Goal: Task Accomplishment & Management: Use online tool/utility

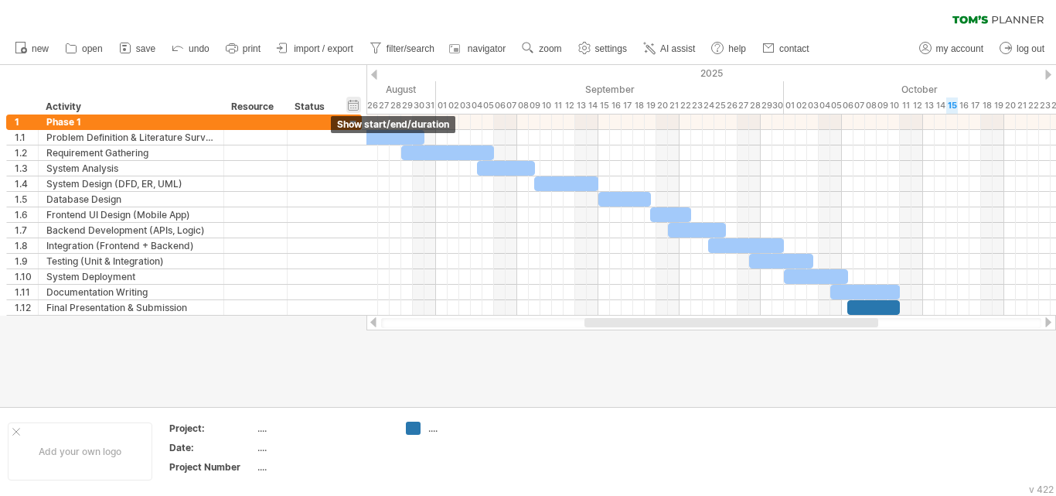
click at [353, 101] on div "hide start/end/duration show start/end/duration" at bounding box center [353, 105] width 15 height 16
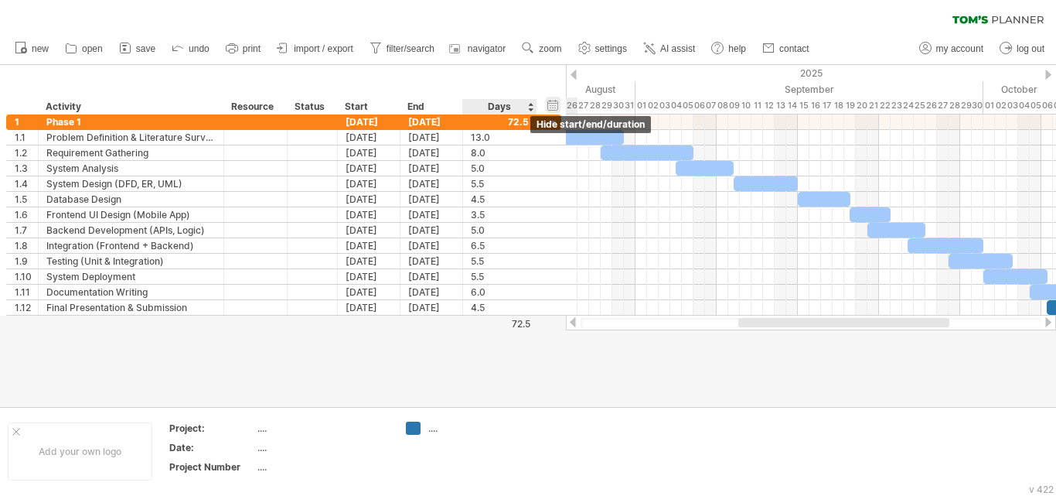
click at [554, 97] on div "hide start/end/duration show start/end/duration" at bounding box center [553, 105] width 15 height 16
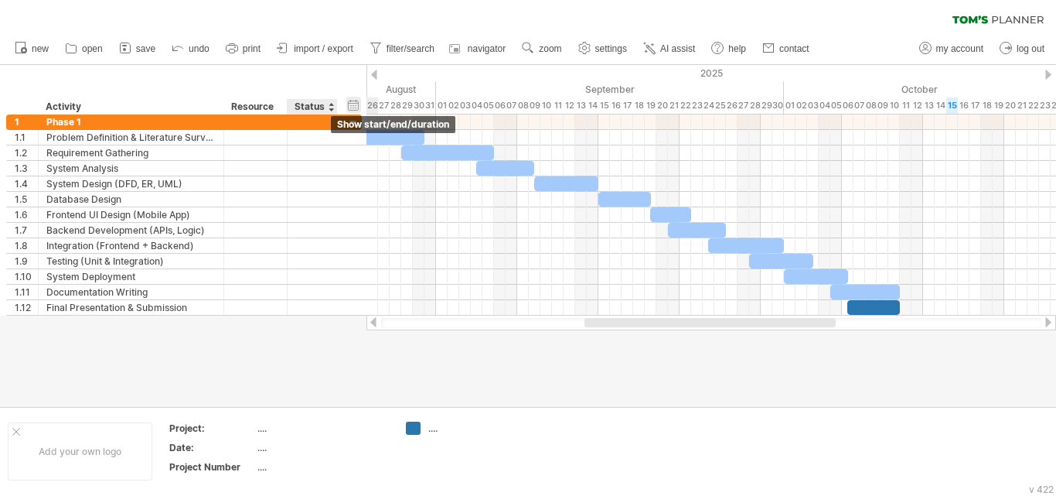
click at [352, 106] on div "hide start/end/duration show start/end/duration" at bounding box center [353, 105] width 15 height 16
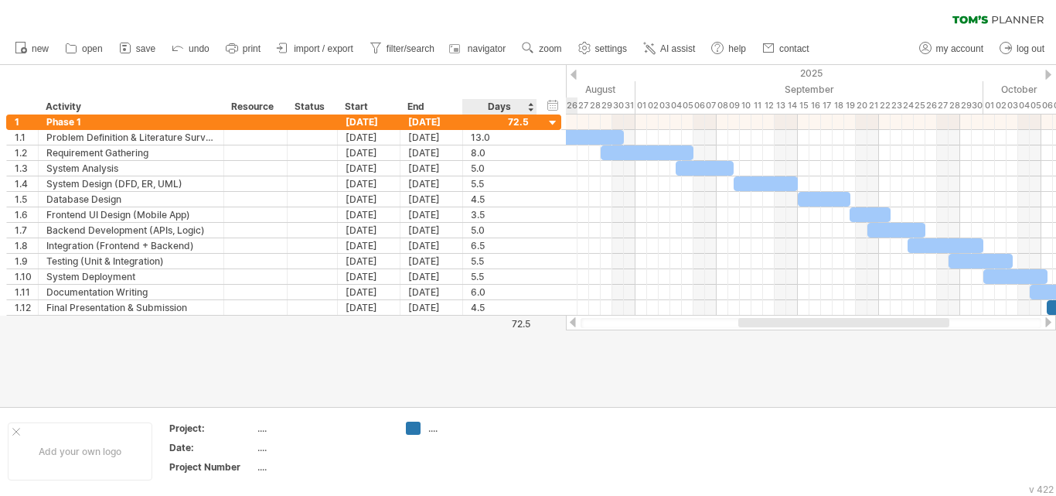
click at [529, 101] on div "Days" at bounding box center [499, 106] width 73 height 15
click at [530, 104] on div "Days" at bounding box center [499, 106] width 73 height 15
click at [531, 110] on div "Days" at bounding box center [499, 106] width 73 height 15
click at [531, 108] on div "Days" at bounding box center [499, 106] width 73 height 15
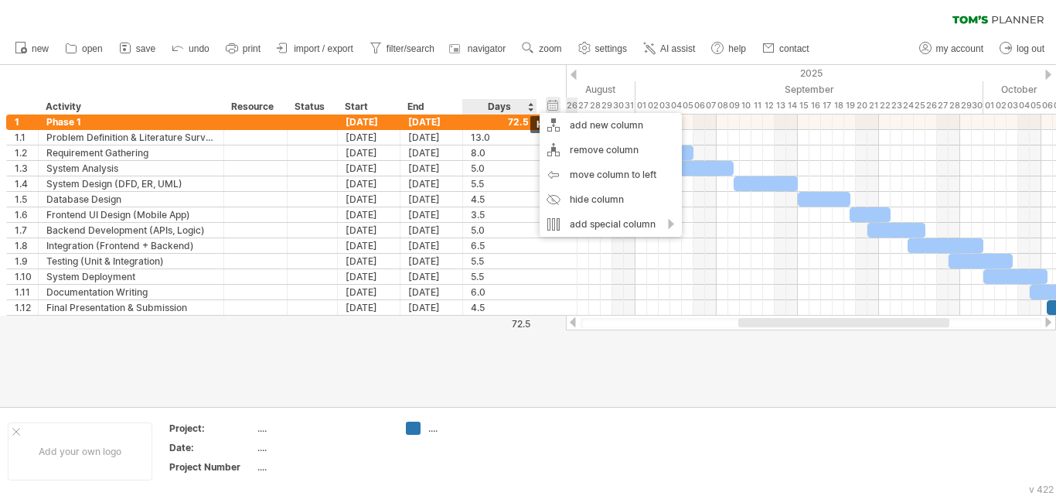
click at [550, 107] on div "hide start/end/duration show start/end/duration" at bounding box center [553, 105] width 15 height 16
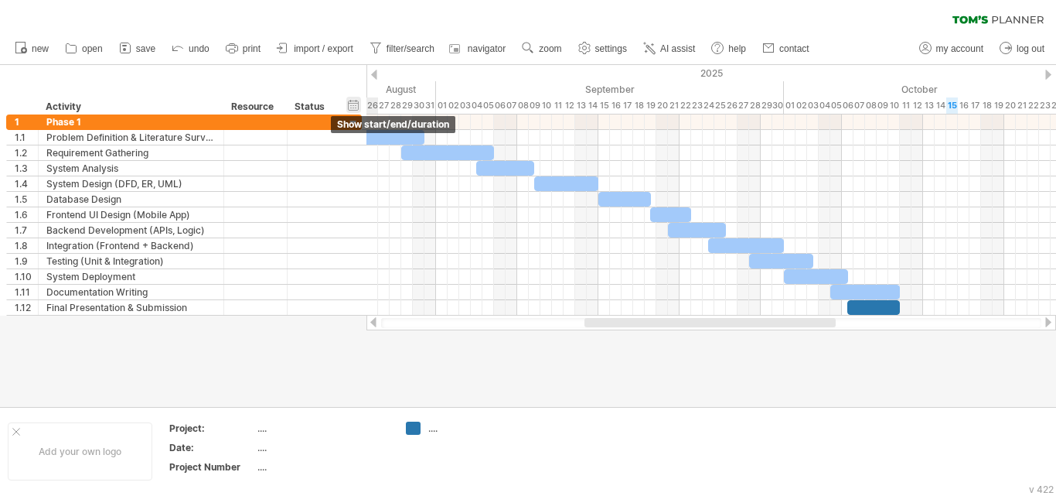
click at [358, 103] on div "hide start/end/duration show start/end/duration" at bounding box center [353, 105] width 15 height 16
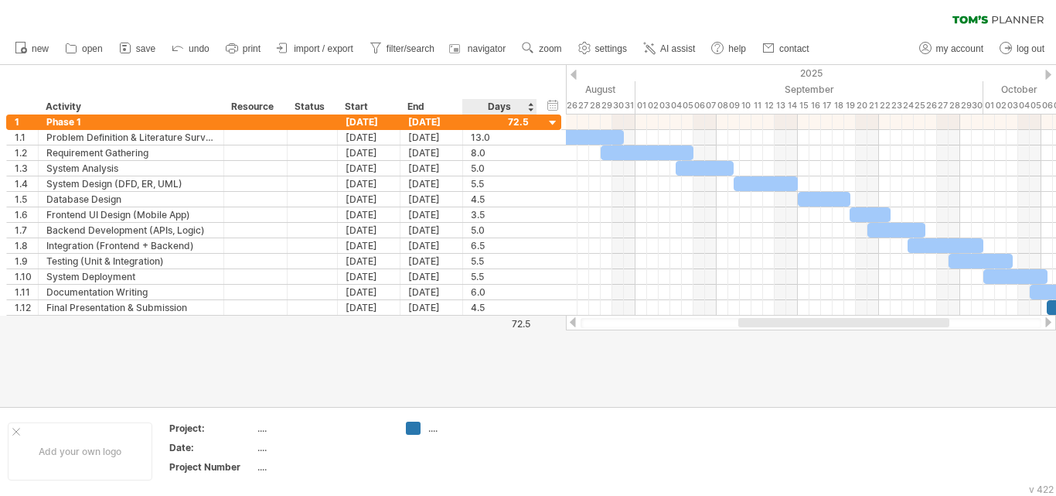
click at [530, 108] on div "Days" at bounding box center [499, 106] width 73 height 15
click at [531, 103] on div "Days" at bounding box center [499, 106] width 73 height 15
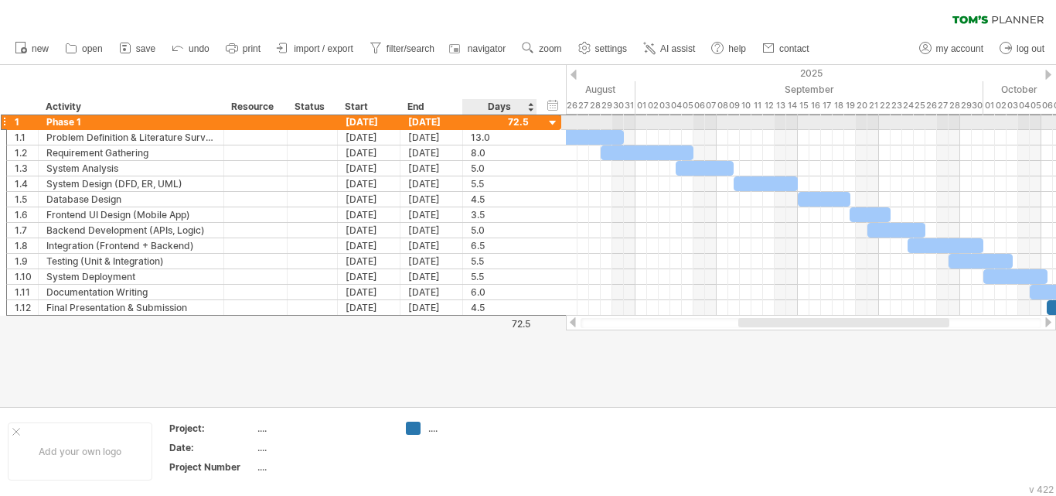
click at [527, 123] on div at bounding box center [500, 121] width 58 height 15
click at [551, 122] on div at bounding box center [553, 123] width 15 height 15
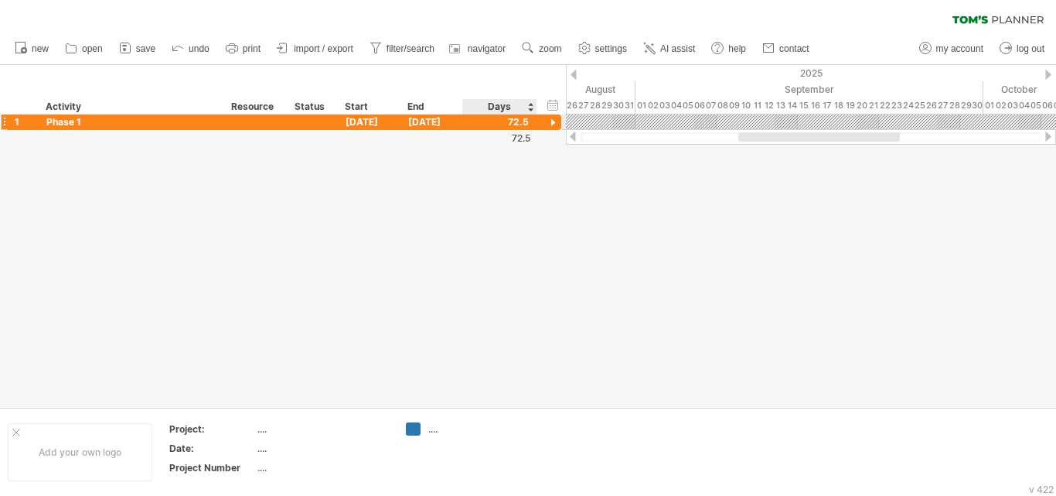
scroll to position [0, 0]
click at [551, 122] on div at bounding box center [553, 123] width 15 height 15
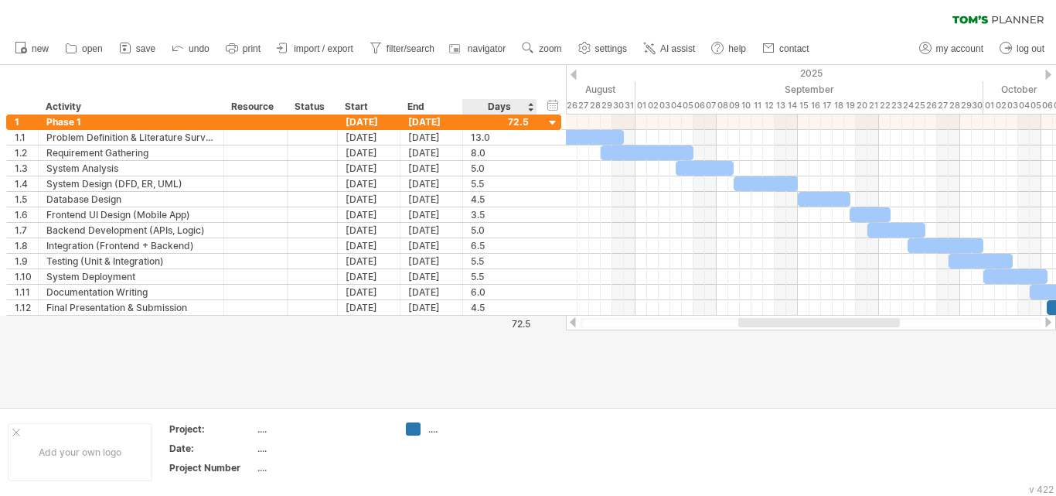
click at [531, 109] on div "Days" at bounding box center [499, 106] width 73 height 15
click at [529, 106] on div "Days" at bounding box center [499, 106] width 73 height 15
click at [419, 52] on span "filter/search" at bounding box center [411, 48] width 48 height 11
type input "**********"
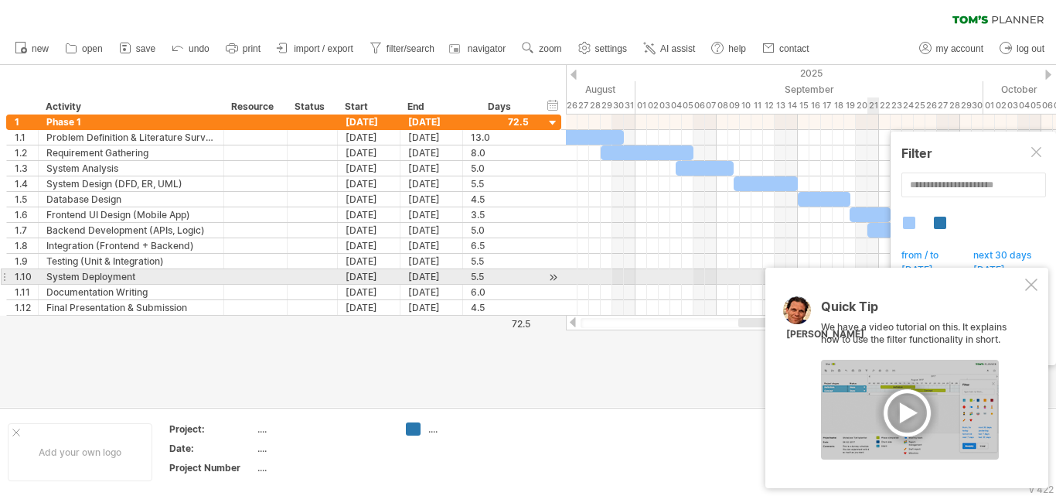
click at [1028, 282] on div at bounding box center [1032, 284] width 12 height 12
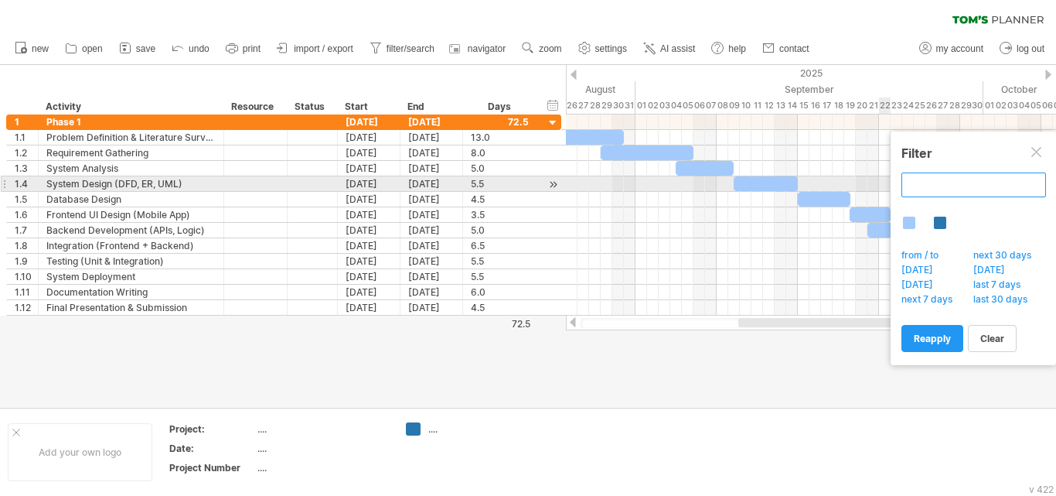
click at [997, 190] on input "text" at bounding box center [974, 184] width 145 height 25
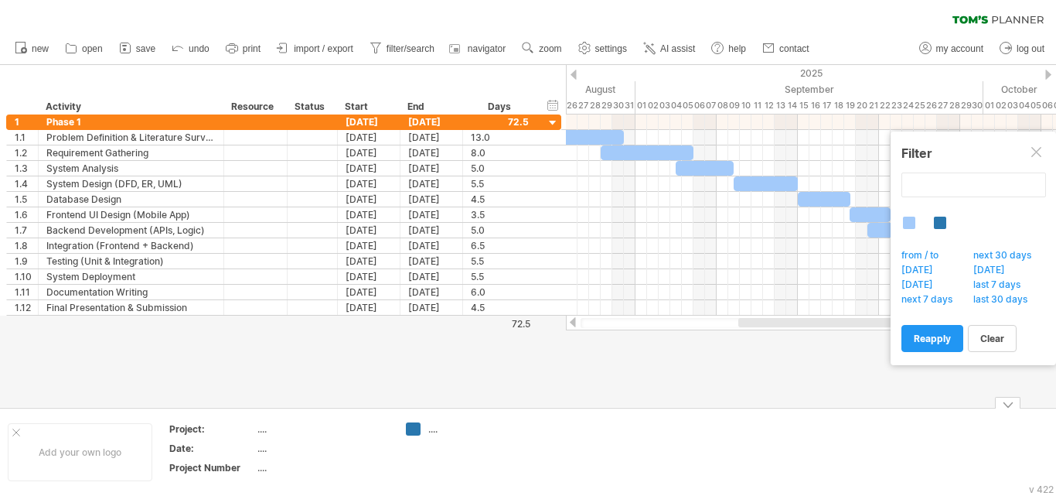
type input "**********"
click at [937, 414] on div "Add your own logo Project: .... Date: .... Project Number .... ...." at bounding box center [528, 452] width 1056 height 88
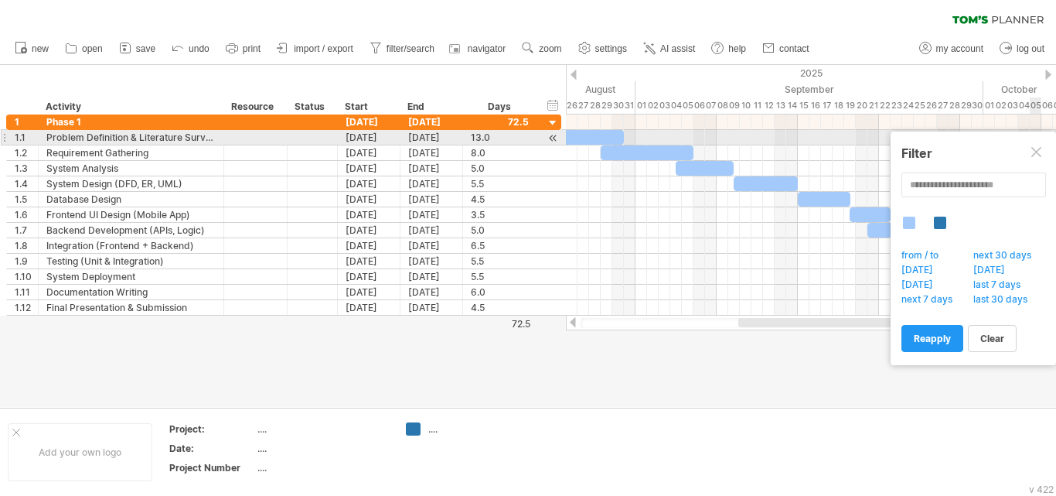
click at [1036, 136] on div "**********" at bounding box center [974, 248] width 166 height 234
click at [1033, 145] on div "Filter" at bounding box center [974, 152] width 144 height 15
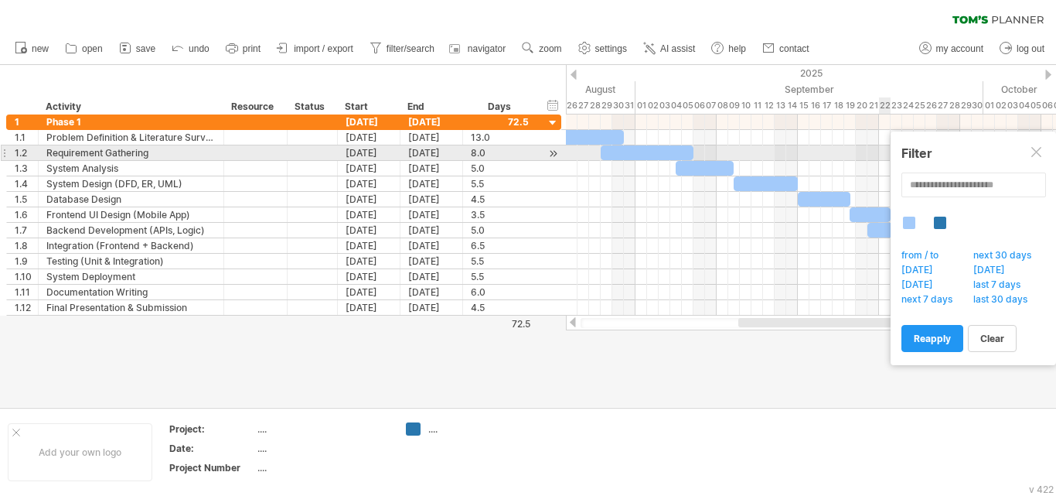
click at [1037, 151] on div at bounding box center [1038, 153] width 12 height 12
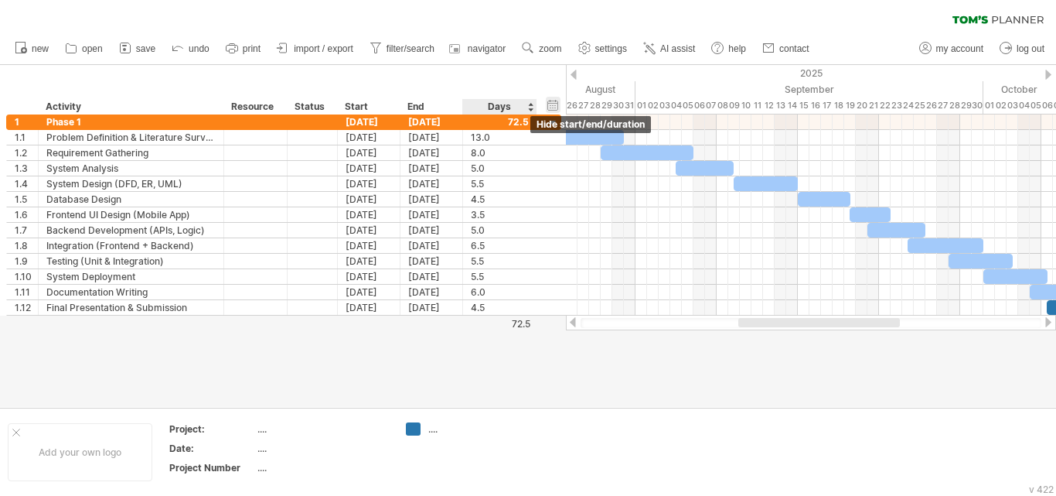
click at [549, 104] on div "hide start/end/duration show start/end/duration" at bounding box center [553, 105] width 15 height 16
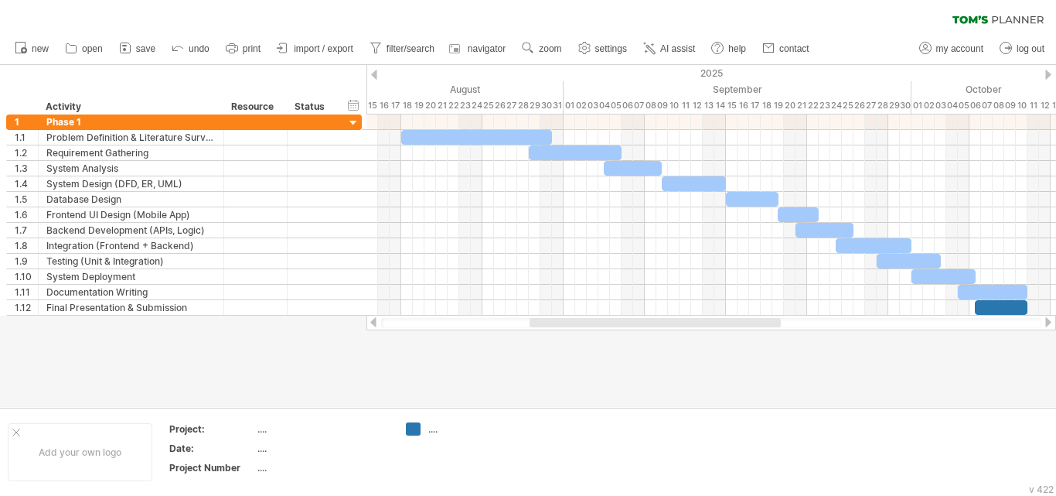
drag, startPoint x: 625, startPoint y: 325, endPoint x: 570, endPoint y: 322, distance: 55.0
click at [570, 322] on div at bounding box center [655, 322] width 251 height 9
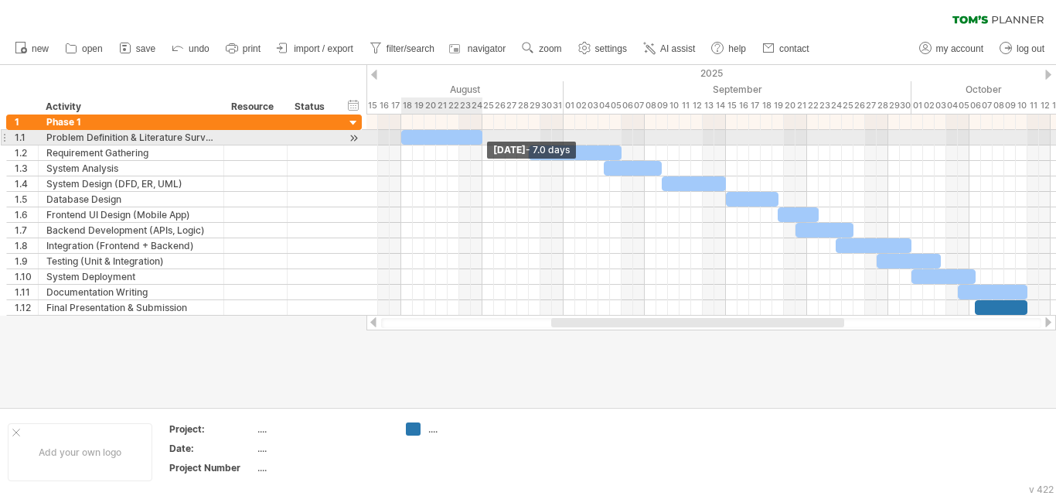
drag, startPoint x: 550, startPoint y: 138, endPoint x: 480, endPoint y: 137, distance: 69.6
click at [480, 137] on span at bounding box center [483, 137] width 6 height 15
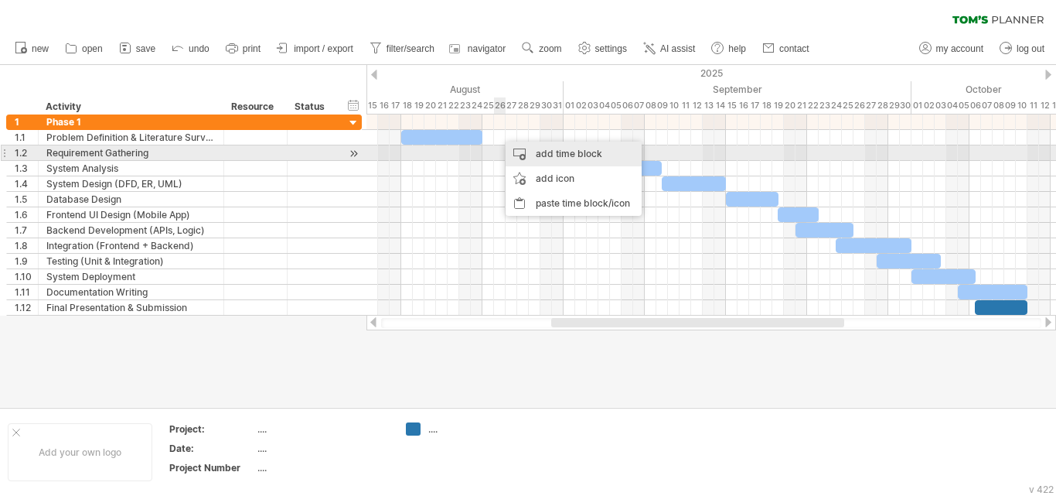
click at [531, 152] on div "add time block" at bounding box center [574, 154] width 136 height 25
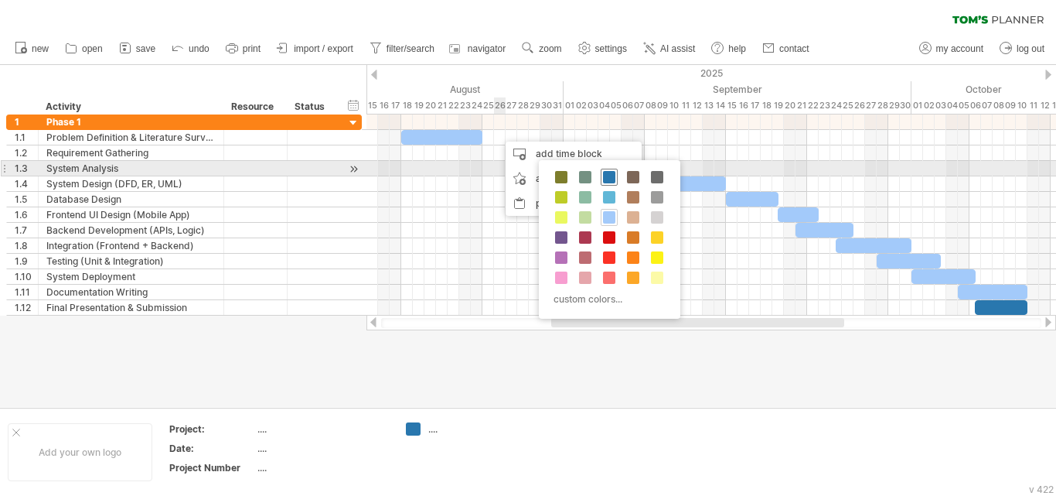
click at [610, 173] on span at bounding box center [609, 177] width 12 height 12
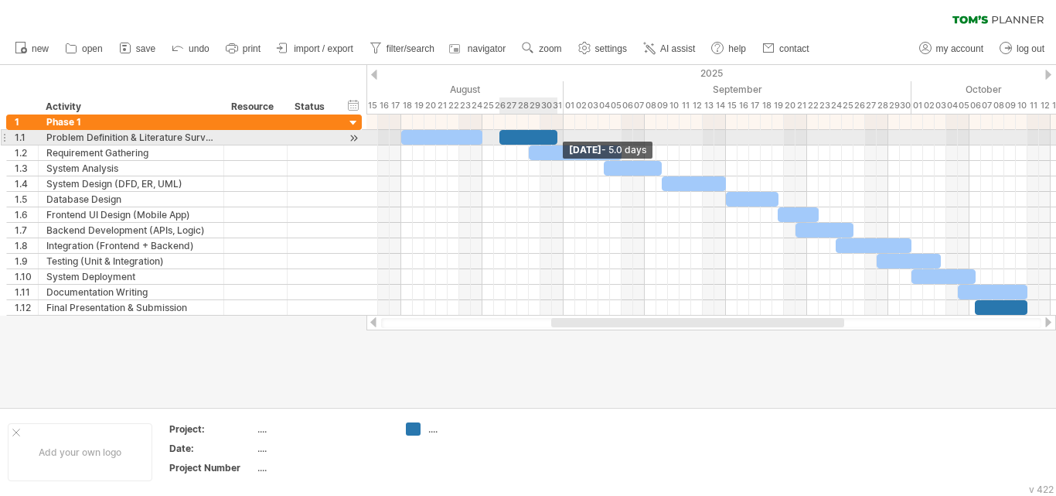
drag, startPoint x: 510, startPoint y: 139, endPoint x: 558, endPoint y: 137, distance: 48.0
click at [558, 137] on span at bounding box center [558, 137] width 6 height 15
drag, startPoint x: 498, startPoint y: 136, endPoint x: 483, endPoint y: 135, distance: 15.5
click at [483, 135] on span at bounding box center [483, 137] width 6 height 15
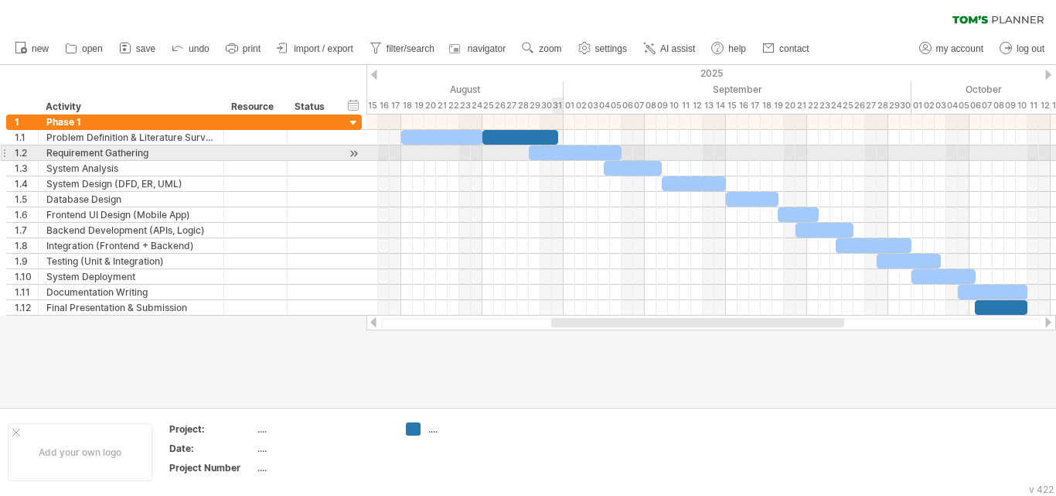
click at [554, 151] on div at bounding box center [575, 152] width 93 height 15
click at [538, 153] on span at bounding box center [535, 152] width 6 height 15
drag, startPoint x: 562, startPoint y: 152, endPoint x: 510, endPoint y: 156, distance: 52.0
click at [510, 156] on div at bounding box center [526, 152] width 87 height 15
drag, startPoint x: 568, startPoint y: 149, endPoint x: 551, endPoint y: 152, distance: 17.2
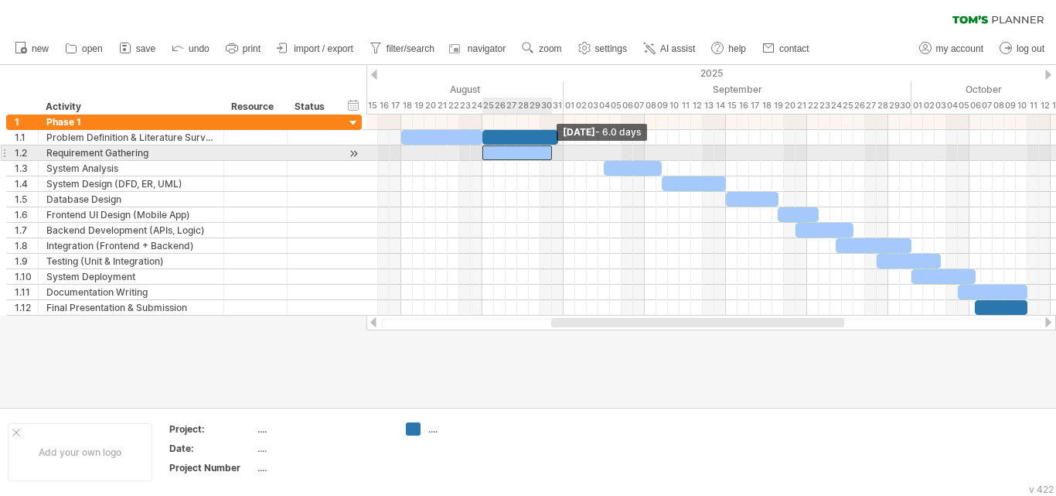
click at [551, 152] on span at bounding box center [552, 152] width 6 height 15
drag, startPoint x: 524, startPoint y: 157, endPoint x: 534, endPoint y: 157, distance: 10.8
click at [534, 157] on div at bounding box center [529, 152] width 70 height 15
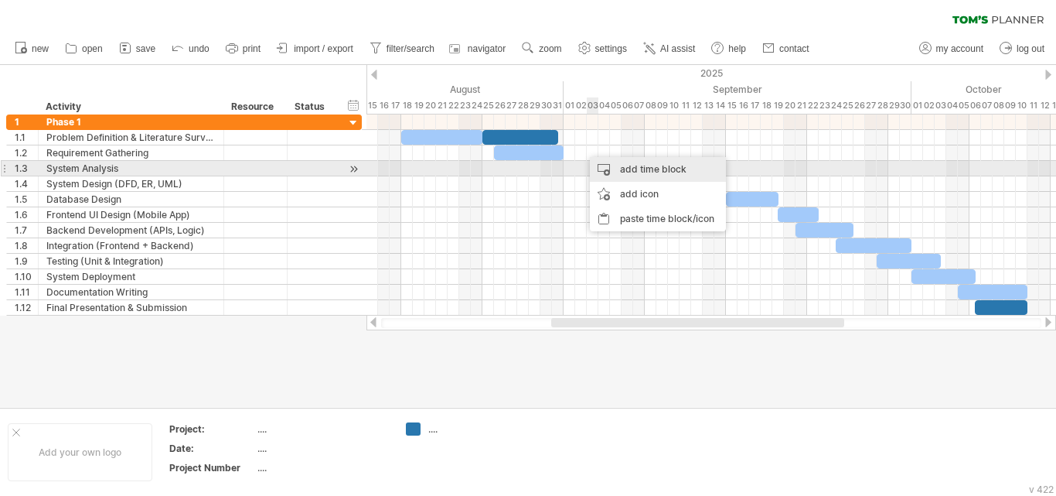
click at [616, 171] on div "add time block" at bounding box center [658, 169] width 136 height 25
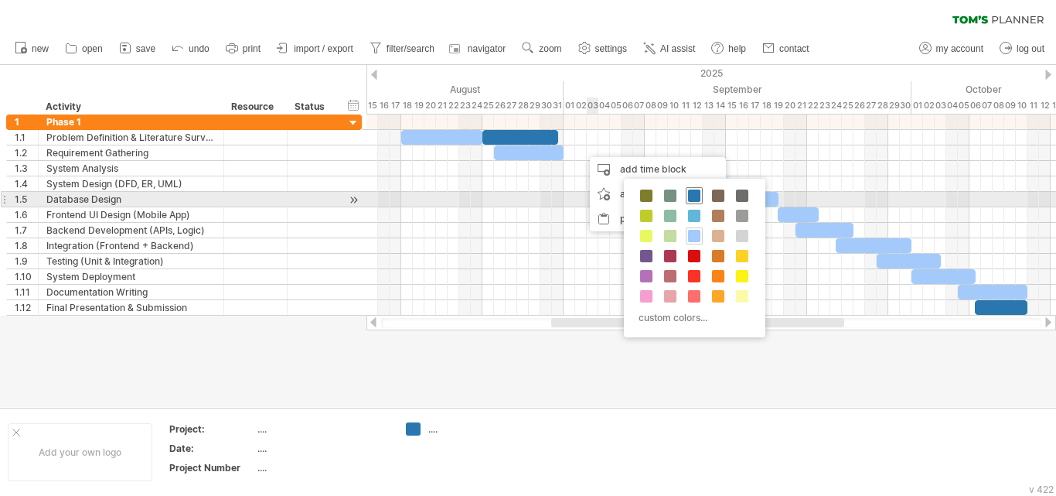
click at [695, 193] on span at bounding box center [694, 195] width 12 height 12
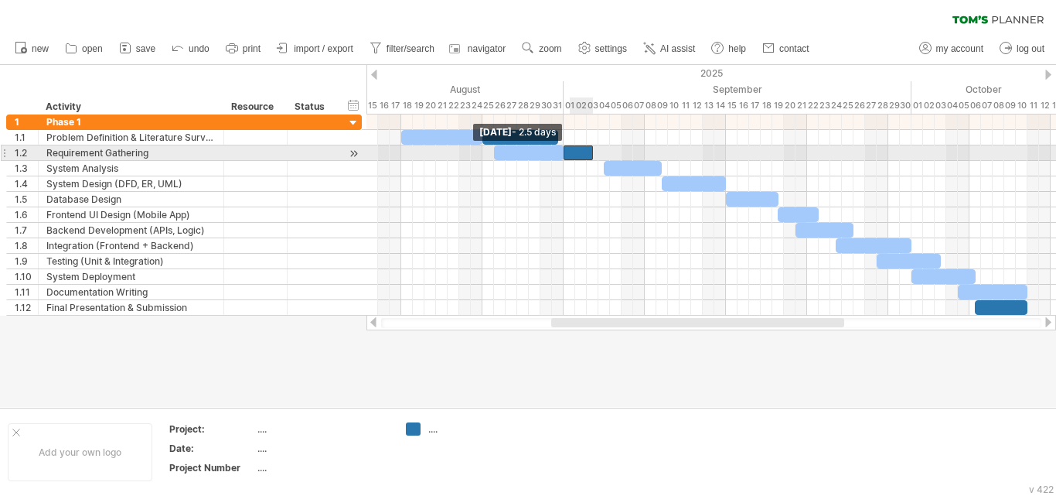
drag, startPoint x: 582, startPoint y: 153, endPoint x: 568, endPoint y: 153, distance: 14.7
click at [568, 153] on div at bounding box center [578, 152] width 29 height 15
drag, startPoint x: 590, startPoint y: 154, endPoint x: 605, endPoint y: 153, distance: 14.7
click at [605, 153] on div at bounding box center [587, 152] width 46 height 15
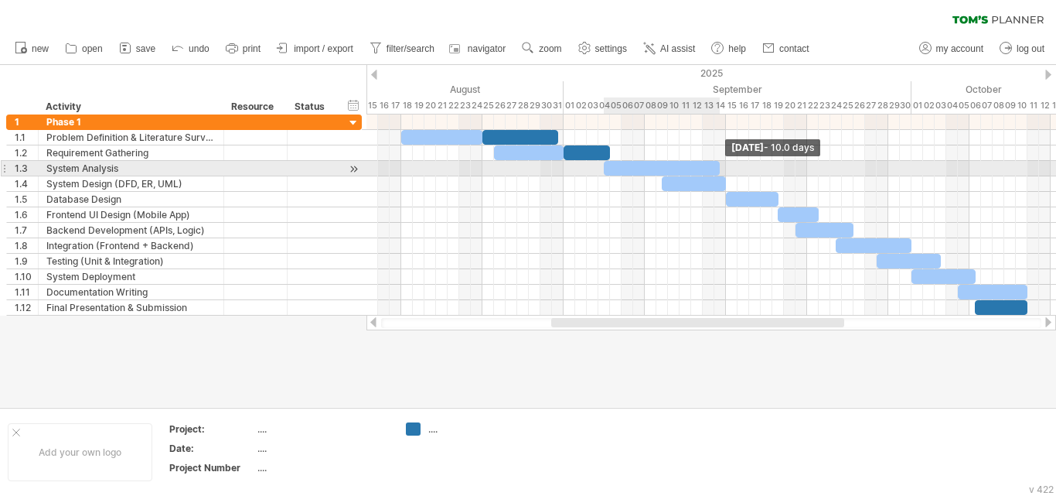
drag, startPoint x: 661, startPoint y: 169, endPoint x: 719, endPoint y: 169, distance: 58.8
click at [719, 169] on span at bounding box center [720, 168] width 6 height 15
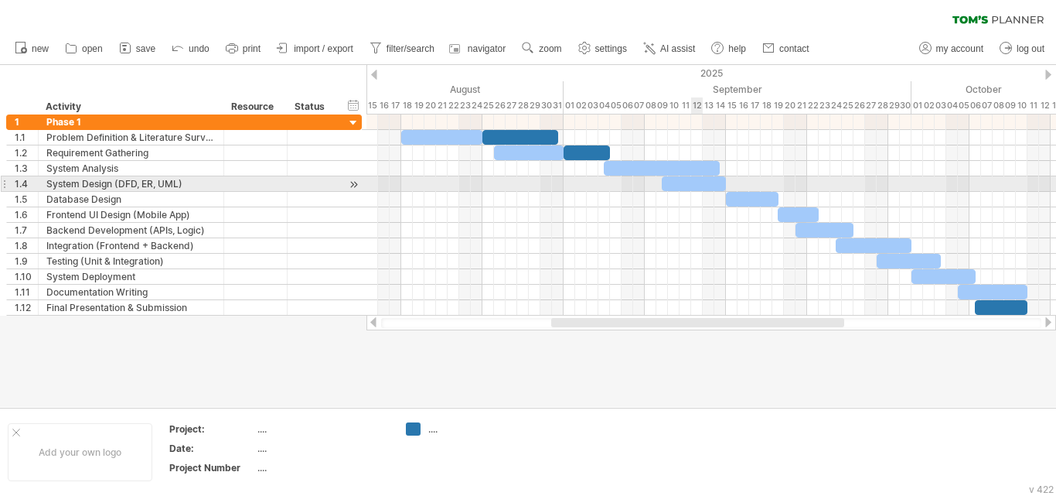
click at [695, 181] on div at bounding box center [694, 183] width 64 height 15
drag, startPoint x: 725, startPoint y: 184, endPoint x: 766, endPoint y: 183, distance: 41.8
click at [766, 183] on span at bounding box center [766, 183] width 6 height 15
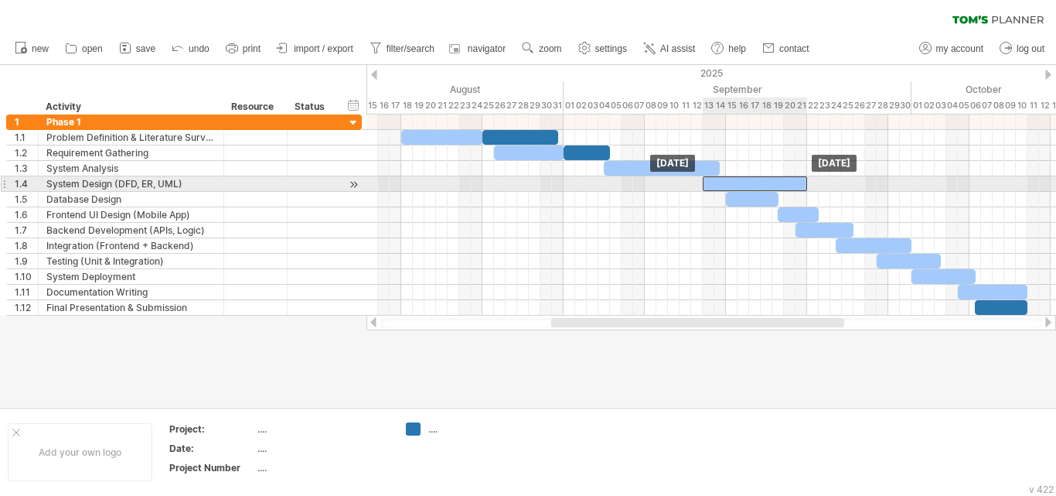
drag, startPoint x: 735, startPoint y: 184, endPoint x: 775, endPoint y: 181, distance: 40.3
click at [775, 181] on div at bounding box center [755, 183] width 104 height 15
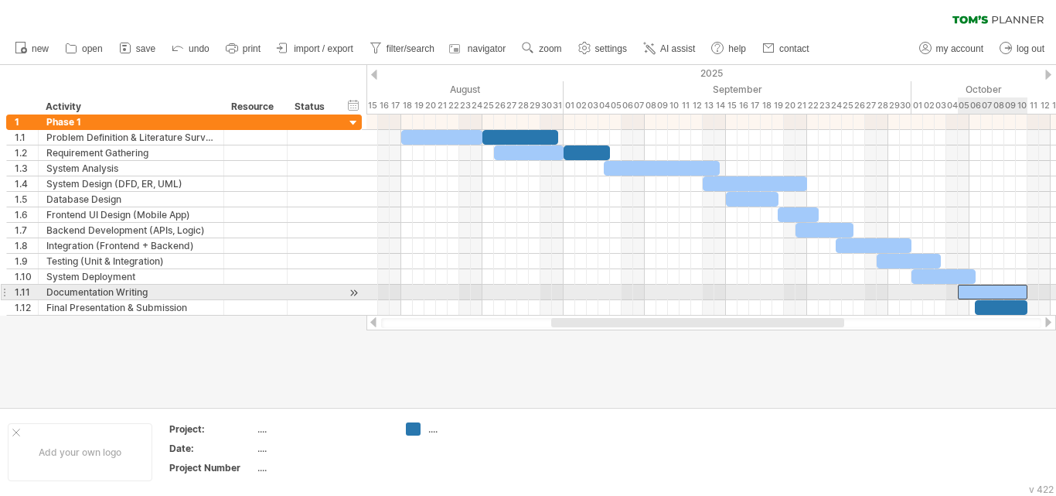
click at [966, 290] on div at bounding box center [993, 292] width 70 height 15
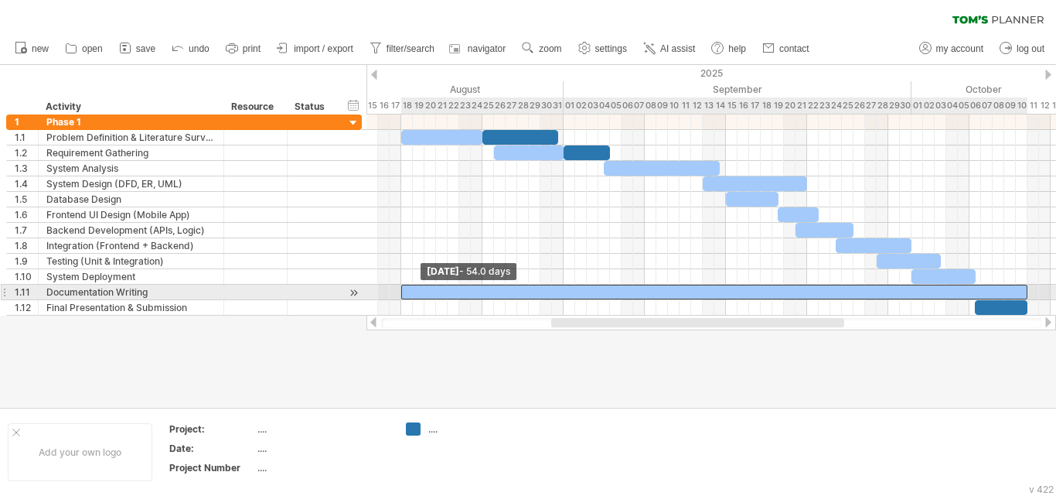
drag, startPoint x: 957, startPoint y: 292, endPoint x: 401, endPoint y: 290, distance: 556.9
click at [401, 290] on span at bounding box center [401, 292] width 6 height 15
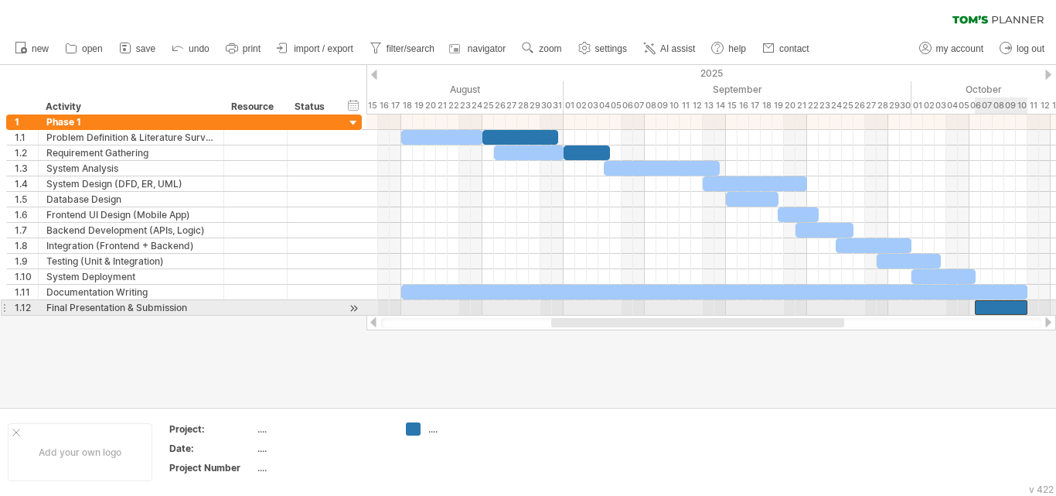
click at [995, 301] on div at bounding box center [1001, 307] width 53 height 15
click at [970, 306] on span at bounding box center [970, 307] width 6 height 15
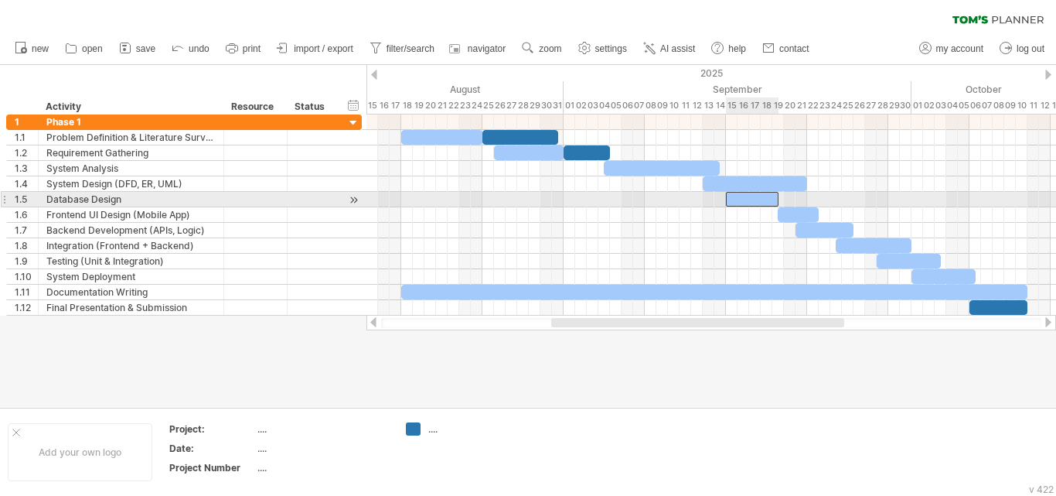
click at [770, 197] on div at bounding box center [752, 199] width 53 height 15
drag, startPoint x: 776, startPoint y: 197, endPoint x: 810, endPoint y: 196, distance: 34.0
click at [811, 196] on span at bounding box center [814, 199] width 6 height 15
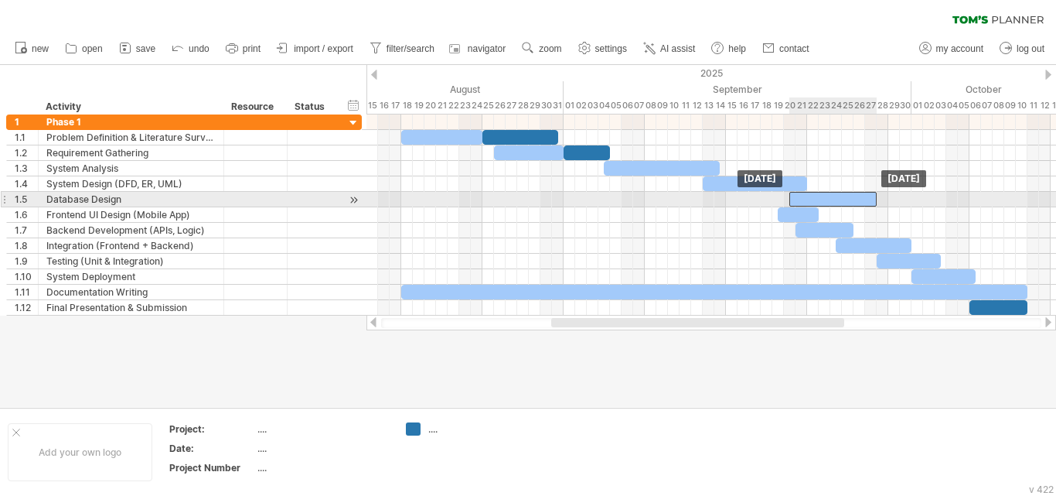
drag, startPoint x: 785, startPoint y: 198, endPoint x: 849, endPoint y: 197, distance: 64.2
click at [849, 197] on div at bounding box center [833, 199] width 87 height 15
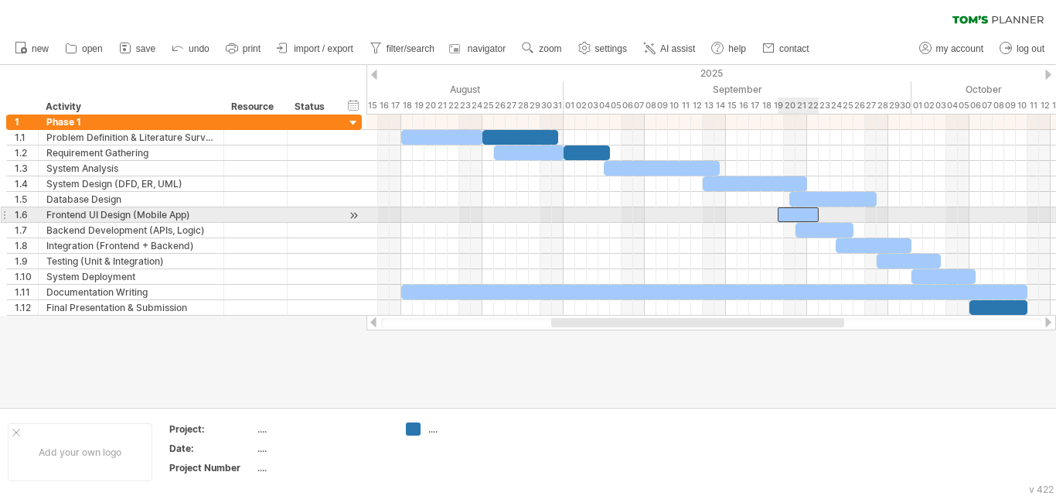
click at [810, 217] on div at bounding box center [798, 214] width 41 height 15
drag, startPoint x: 819, startPoint y: 216, endPoint x: 841, endPoint y: 215, distance: 21.7
click at [841, 215] on span at bounding box center [842, 214] width 6 height 15
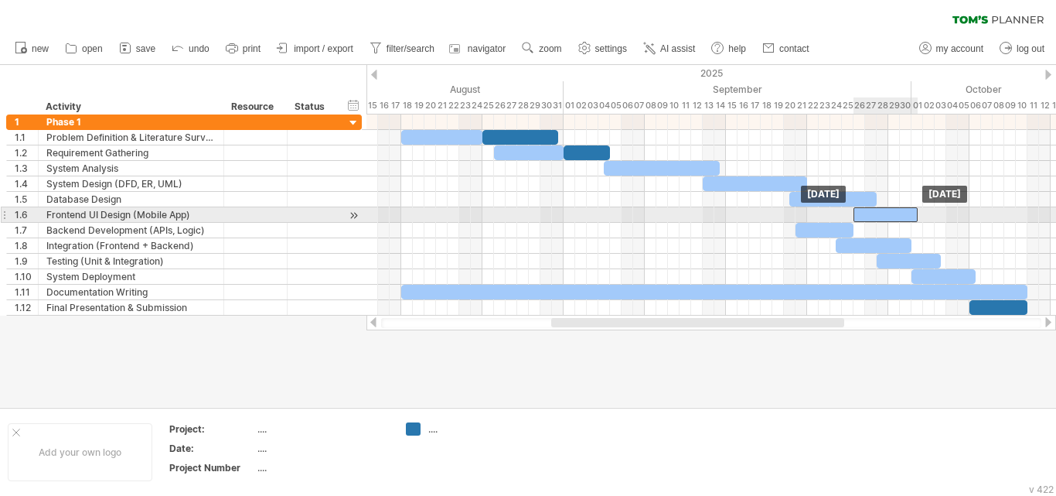
drag, startPoint x: 818, startPoint y: 213, endPoint x: 895, endPoint y: 211, distance: 76.6
click at [895, 211] on div at bounding box center [886, 214] width 64 height 15
drag, startPoint x: 875, startPoint y: 213, endPoint x: 859, endPoint y: 213, distance: 16.2
click at [859, 213] on div at bounding box center [868, 214] width 64 height 15
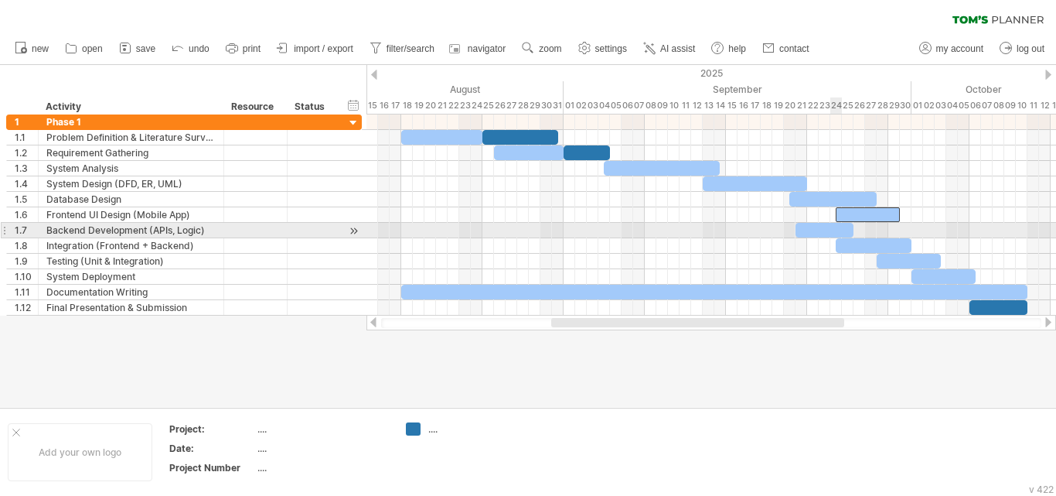
click at [834, 227] on div at bounding box center [825, 230] width 58 height 15
drag, startPoint x: 834, startPoint y: 227, endPoint x: 924, endPoint y: 230, distance: 90.5
click at [924, 230] on div at bounding box center [918, 230] width 58 height 15
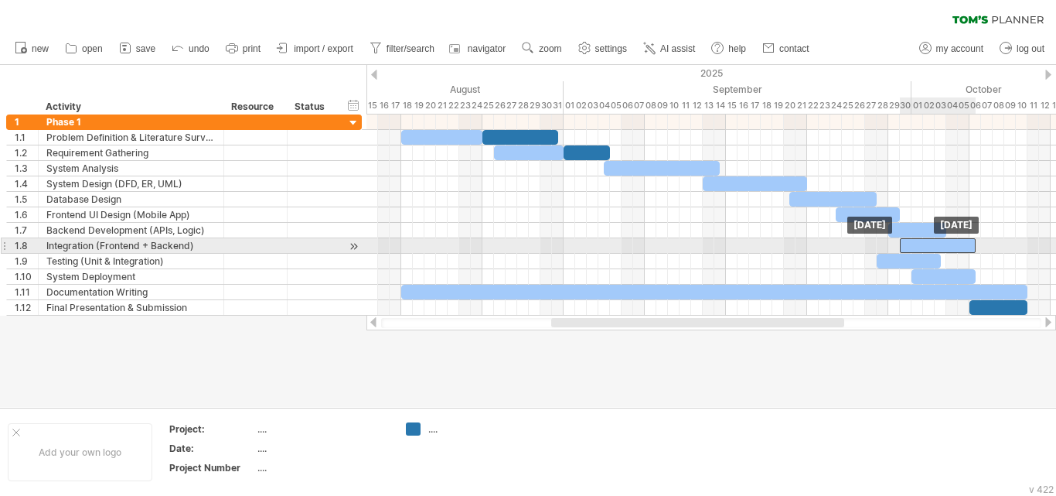
drag, startPoint x: 888, startPoint y: 243, endPoint x: 951, endPoint y: 245, distance: 63.5
click at [951, 245] on div at bounding box center [938, 245] width 76 height 15
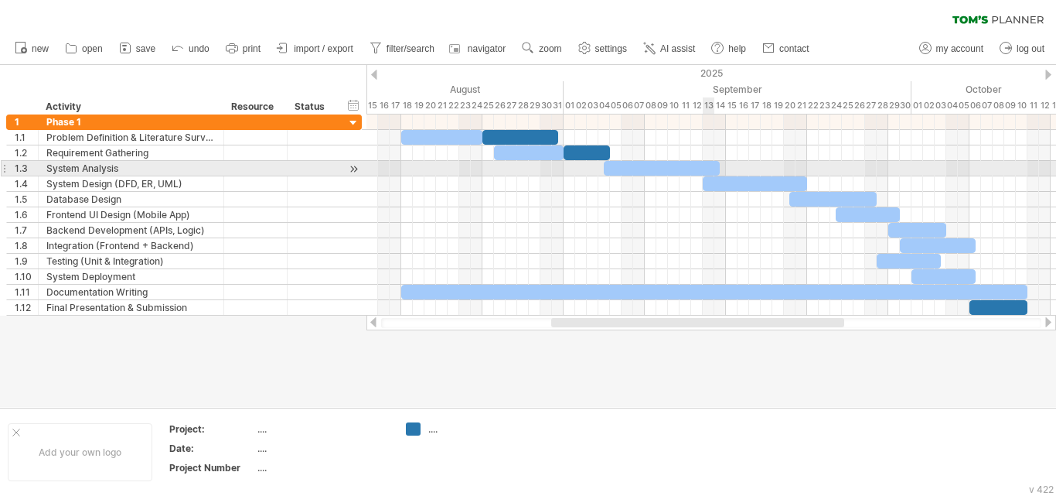
click at [705, 169] on div at bounding box center [662, 168] width 116 height 15
drag, startPoint x: 719, startPoint y: 167, endPoint x: 709, endPoint y: 167, distance: 10.1
click at [709, 167] on span at bounding box center [708, 168] width 6 height 15
drag, startPoint x: 690, startPoint y: 168, endPoint x: 674, endPoint y: 166, distance: 16.3
click at [674, 166] on div at bounding box center [639, 168] width 104 height 15
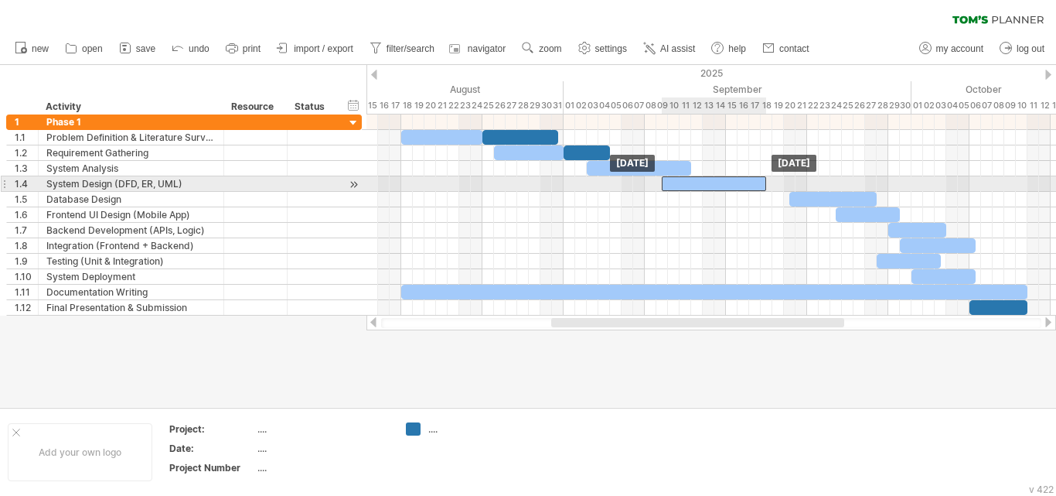
drag, startPoint x: 722, startPoint y: 182, endPoint x: 681, endPoint y: 181, distance: 40.2
click at [681, 181] on div at bounding box center [714, 183] width 104 height 15
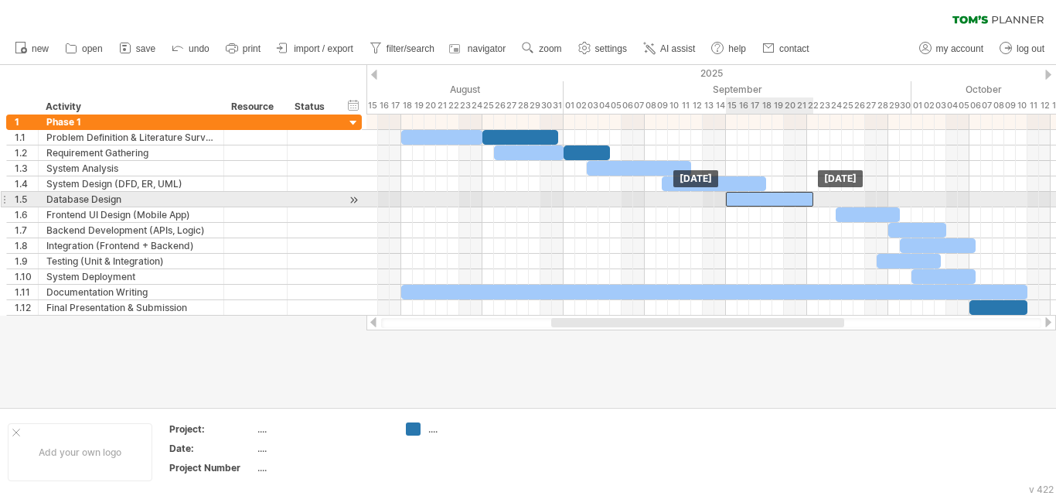
drag, startPoint x: 800, startPoint y: 198, endPoint x: 736, endPoint y: 200, distance: 64.2
click at [736, 200] on div at bounding box center [769, 199] width 87 height 15
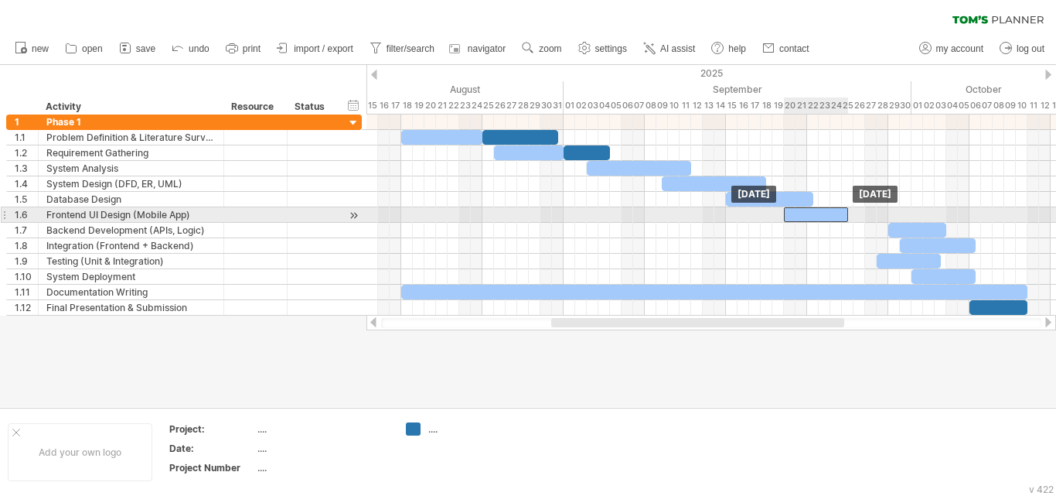
drag, startPoint x: 844, startPoint y: 212, endPoint x: 789, endPoint y: 212, distance: 54.9
click at [789, 212] on div at bounding box center [816, 214] width 64 height 15
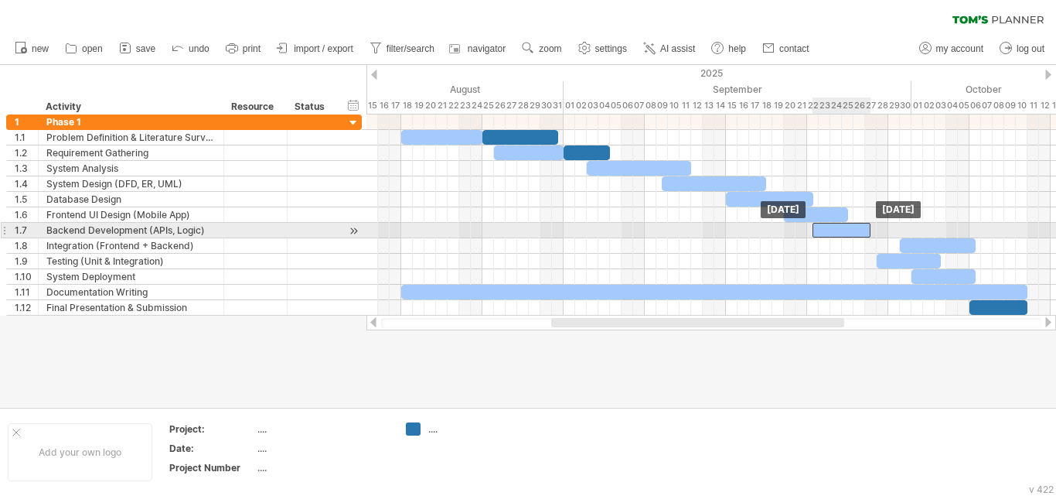
drag, startPoint x: 917, startPoint y: 230, endPoint x: 840, endPoint y: 231, distance: 76.6
click at [840, 231] on div at bounding box center [842, 230] width 58 height 15
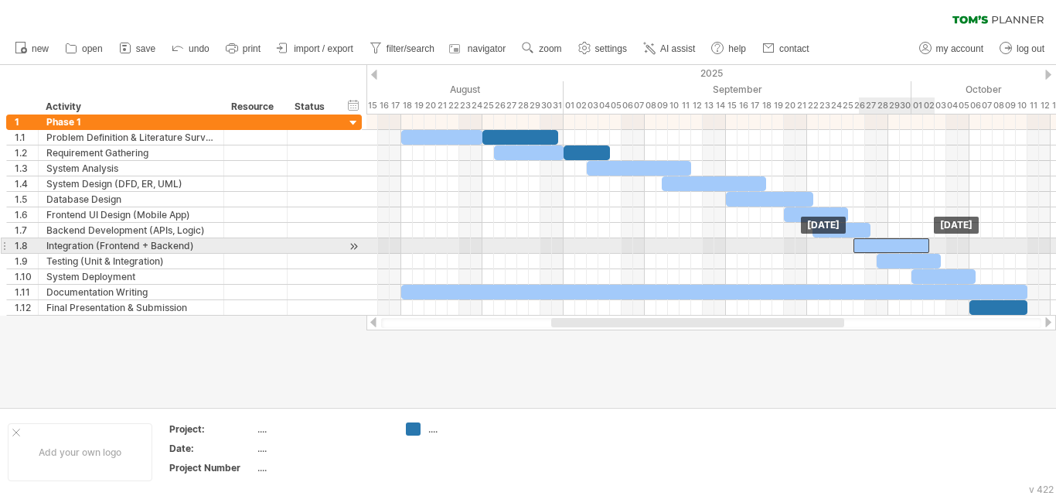
drag, startPoint x: 930, startPoint y: 244, endPoint x: 886, endPoint y: 244, distance: 44.1
click at [886, 244] on div at bounding box center [892, 245] width 76 height 15
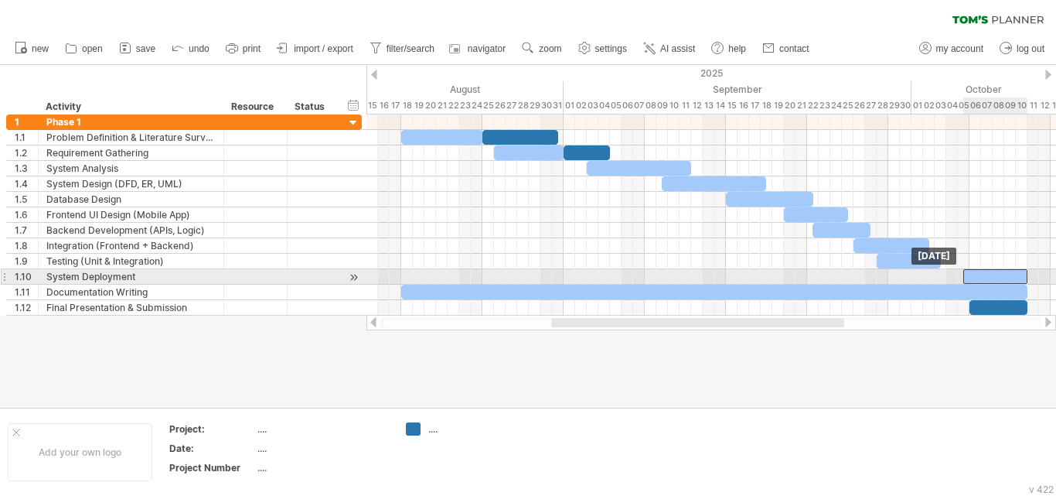
drag, startPoint x: 947, startPoint y: 276, endPoint x: 998, endPoint y: 275, distance: 51.1
click at [998, 275] on div at bounding box center [996, 276] width 64 height 15
drag, startPoint x: 963, startPoint y: 275, endPoint x: 952, endPoint y: 275, distance: 10.8
click at [952, 275] on span at bounding box center [953, 276] width 6 height 15
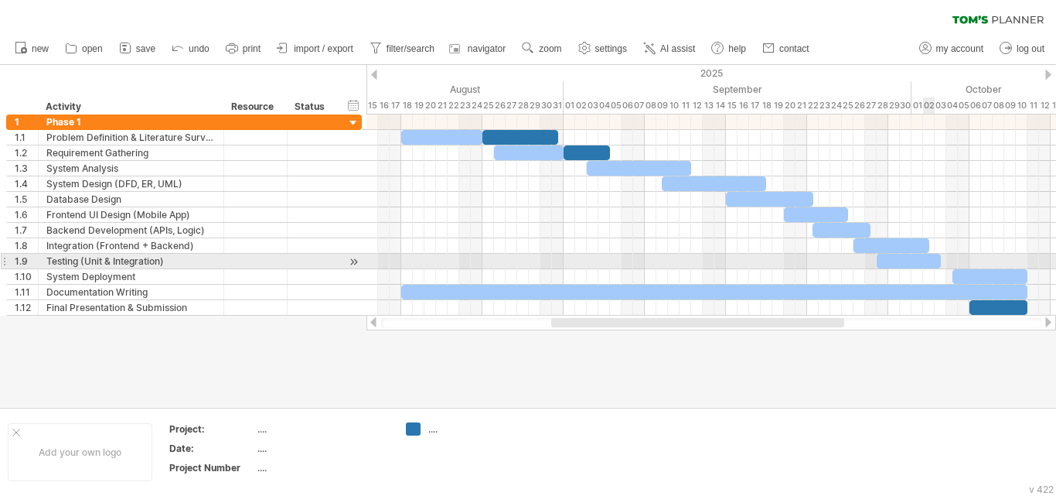
click at [927, 258] on div at bounding box center [909, 261] width 64 height 15
click at [946, 258] on span at bounding box center [947, 261] width 6 height 15
drag, startPoint x: 927, startPoint y: 259, endPoint x: 937, endPoint y: 260, distance: 9.3
click at [937, 260] on div at bounding box center [924, 261] width 70 height 15
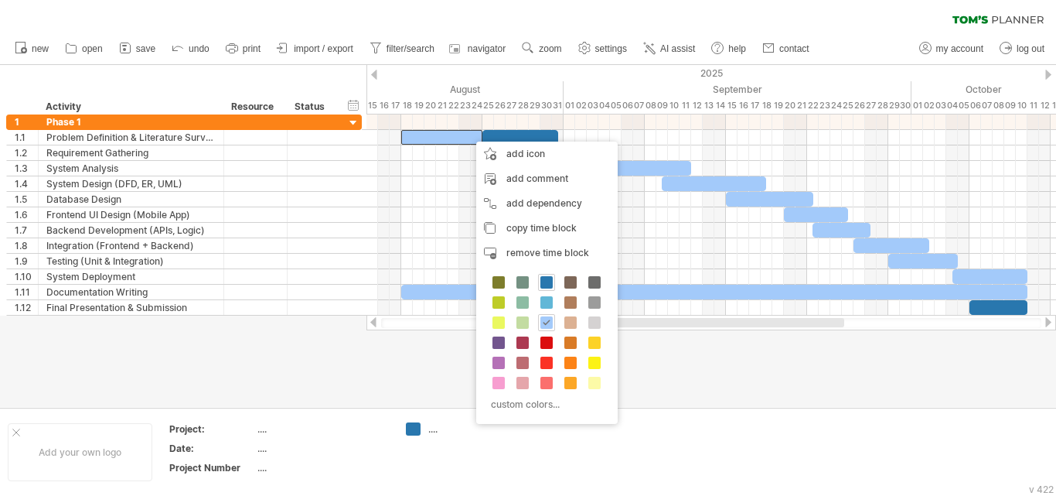
click at [682, 377] on div at bounding box center [528, 236] width 1056 height 342
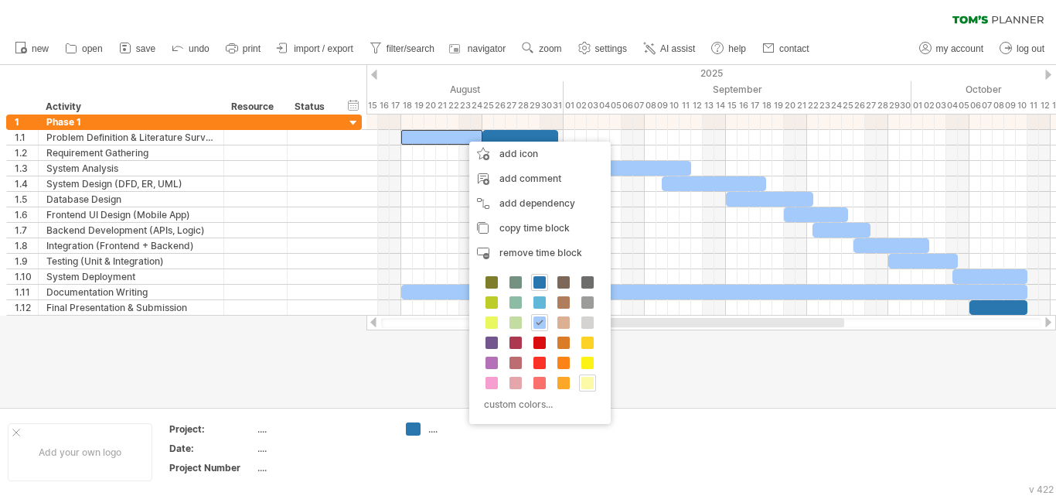
click at [590, 377] on span at bounding box center [588, 383] width 12 height 12
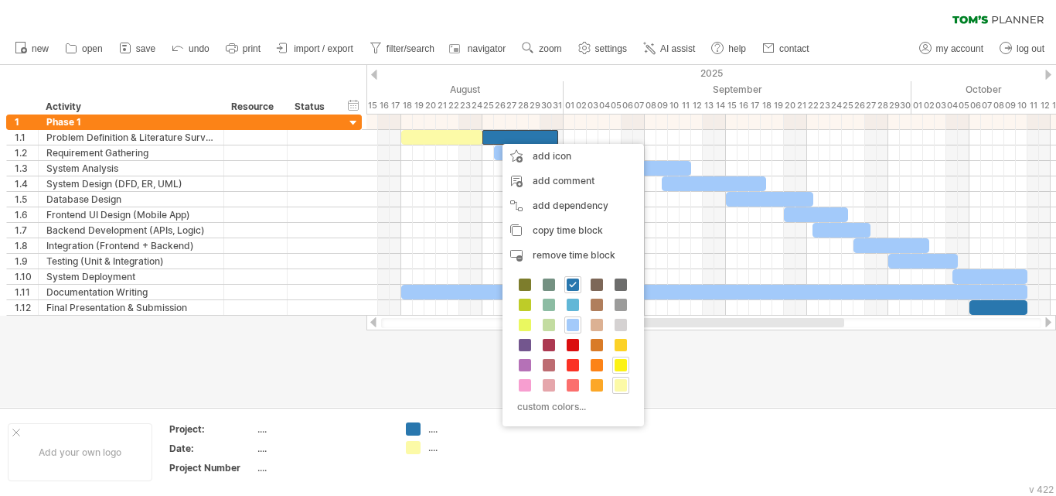
click at [623, 362] on span at bounding box center [621, 365] width 12 height 12
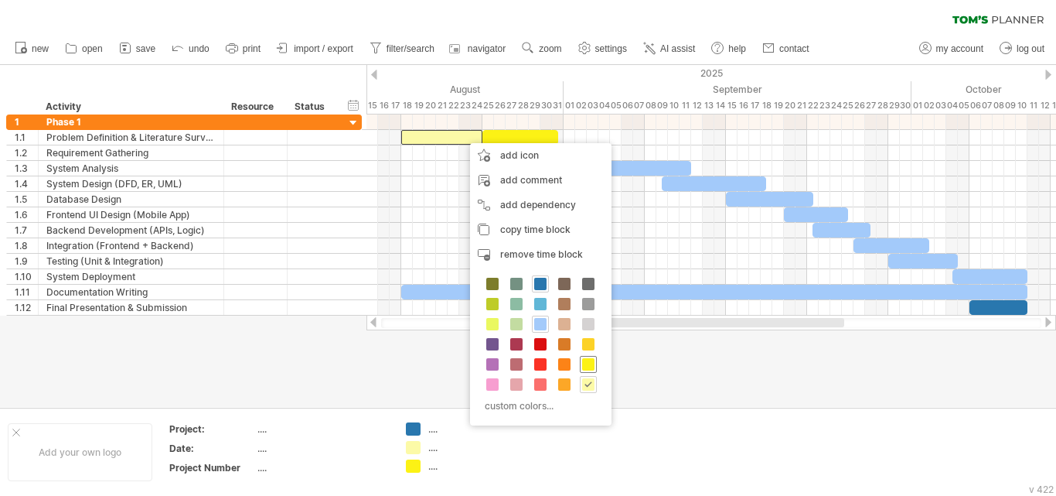
click at [595, 364] on div at bounding box center [588, 364] width 17 height 17
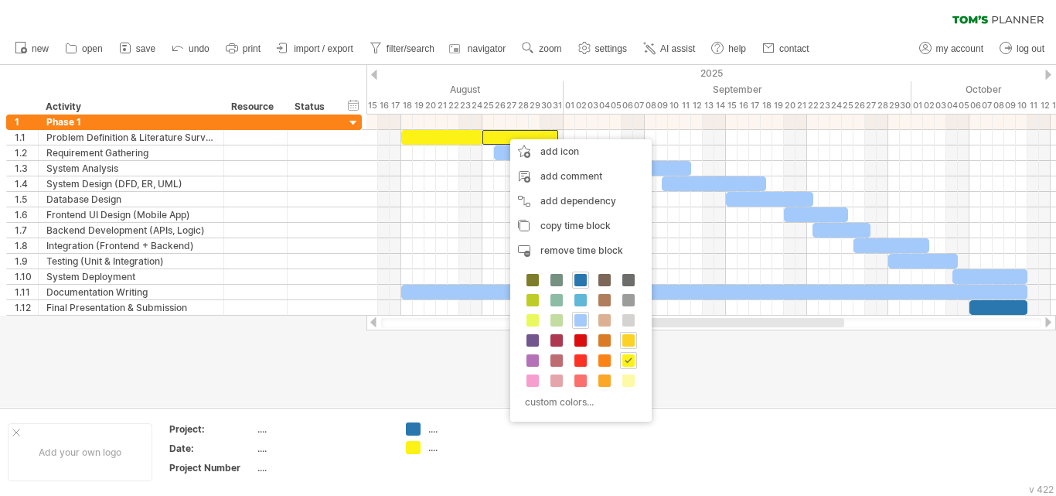
click at [624, 336] on span at bounding box center [629, 340] width 12 height 12
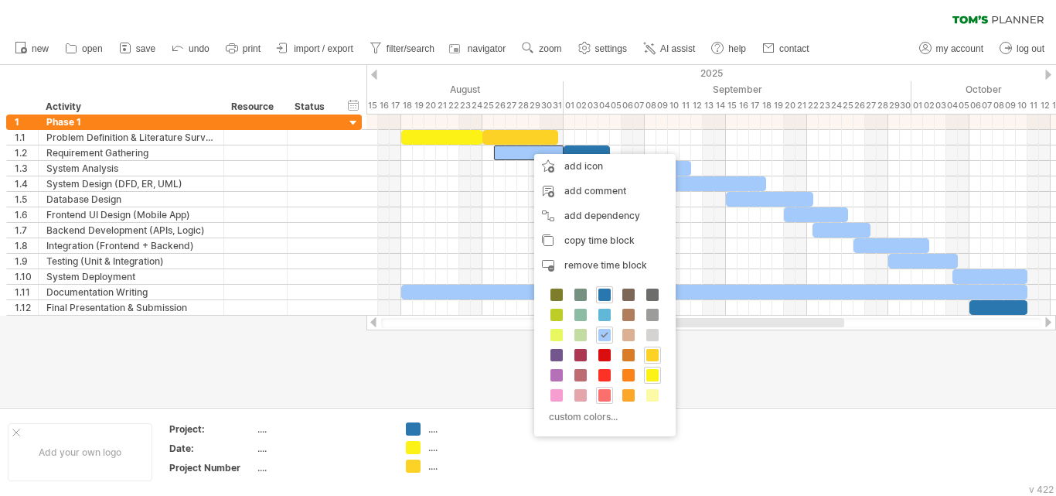
click at [609, 389] on span at bounding box center [605, 395] width 12 height 12
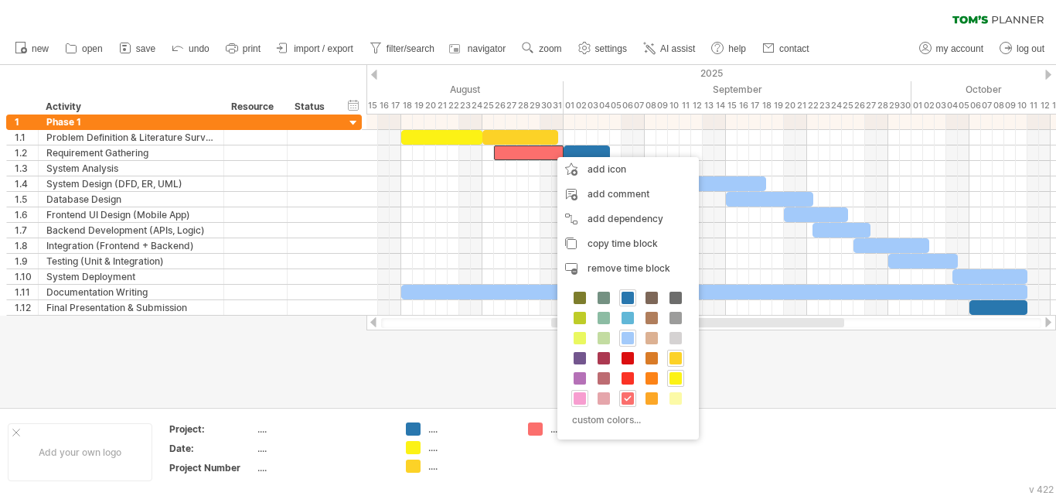
click at [583, 398] on span at bounding box center [580, 398] width 12 height 12
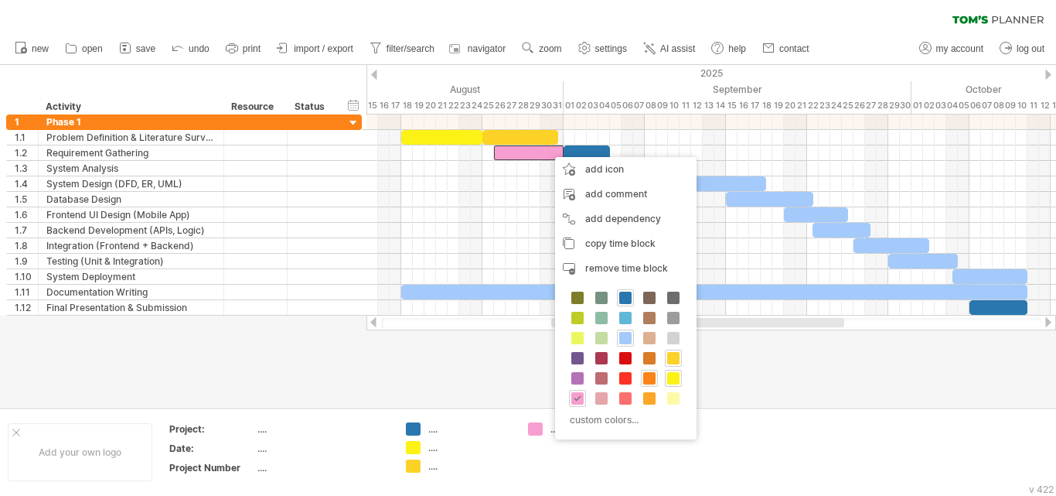
click at [650, 374] on span at bounding box center [649, 378] width 12 height 12
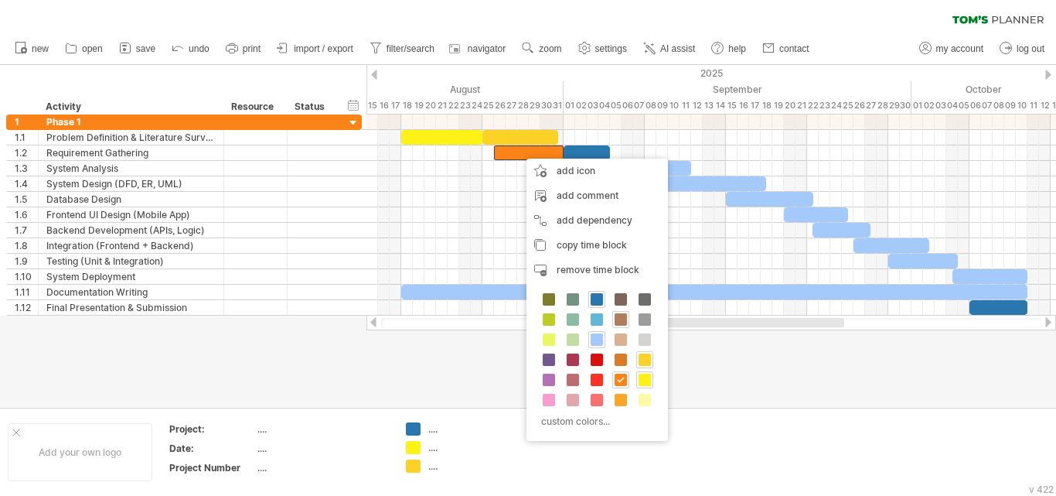
click at [619, 320] on span at bounding box center [621, 319] width 12 height 12
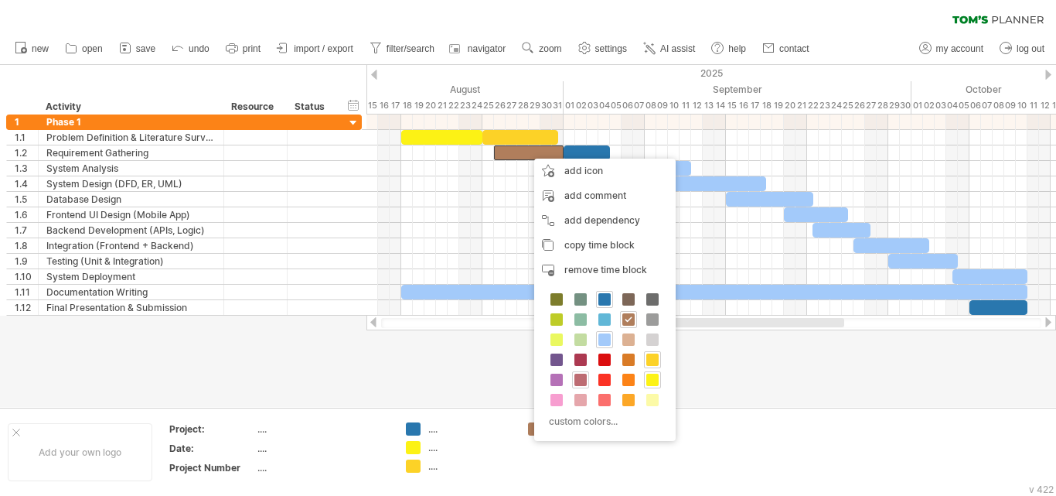
click at [582, 377] on span at bounding box center [581, 380] width 12 height 12
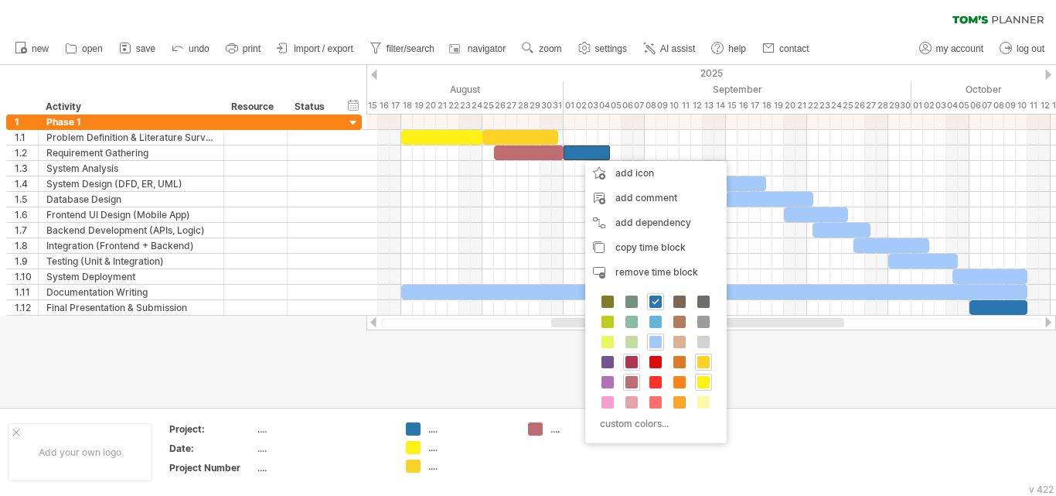
click at [636, 355] on div at bounding box center [631, 361] width 17 height 17
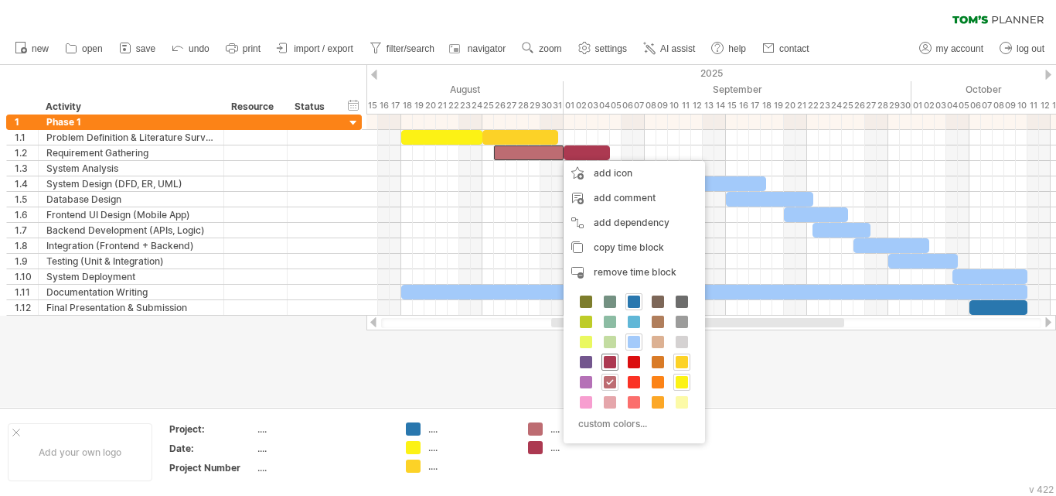
click at [613, 356] on span at bounding box center [610, 362] width 12 height 12
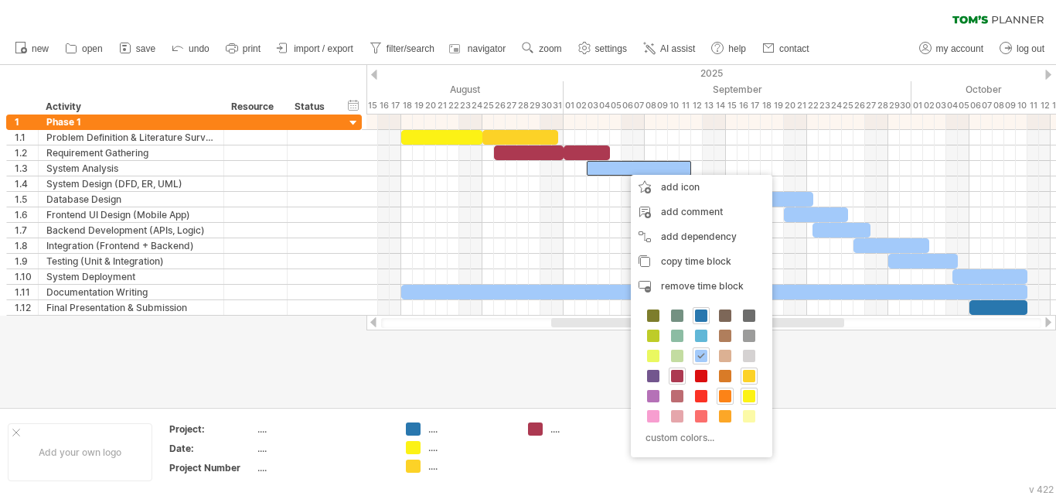
click at [730, 396] on span at bounding box center [725, 396] width 12 height 12
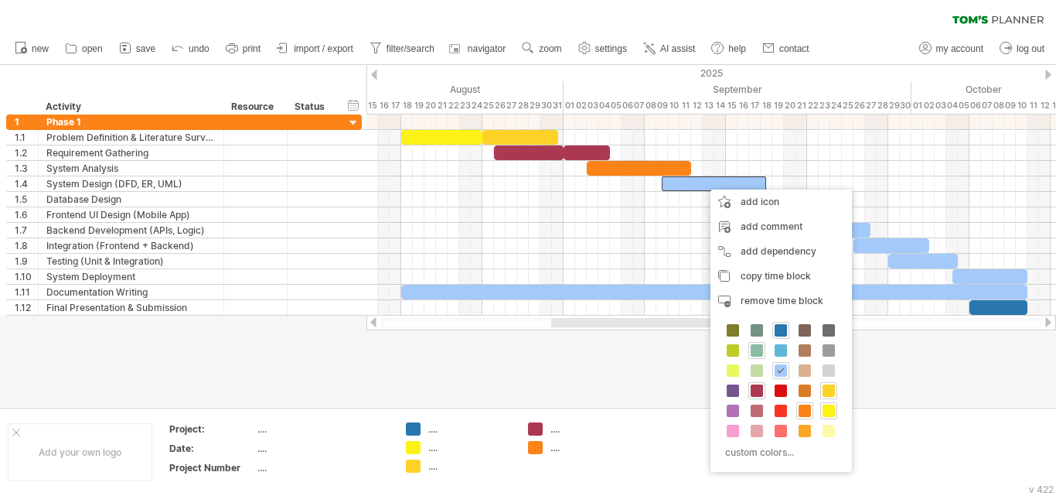
click at [756, 348] on span at bounding box center [757, 350] width 12 height 12
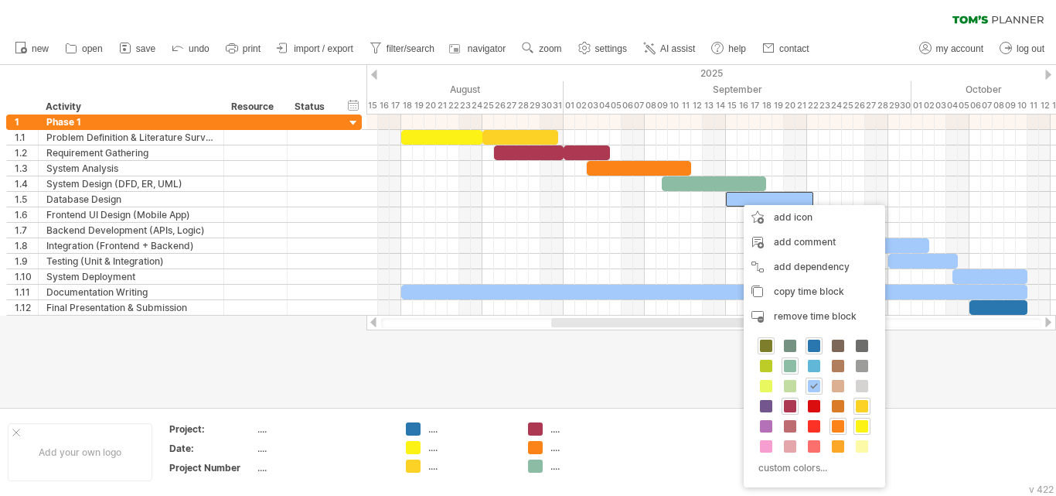
click at [770, 345] on span at bounding box center [766, 346] width 12 height 12
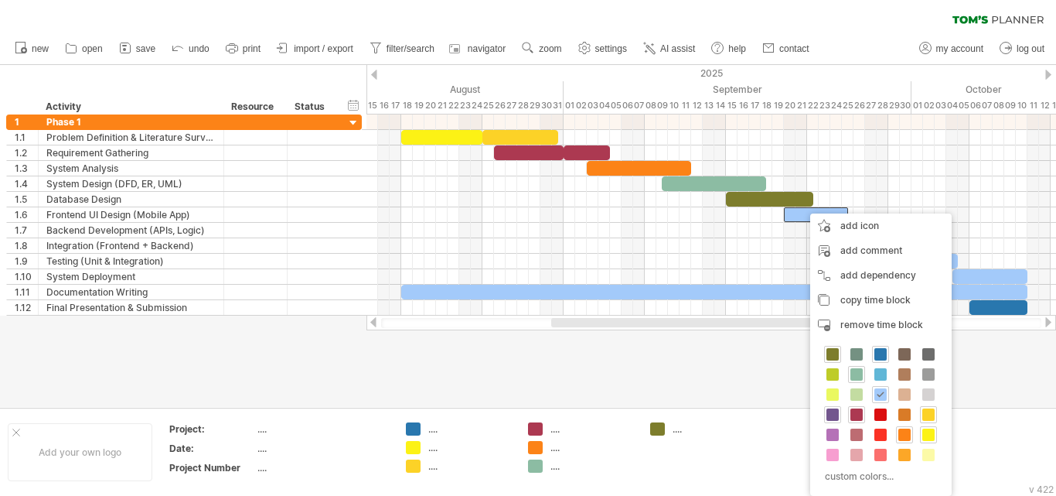
click at [835, 414] on span at bounding box center [833, 414] width 12 height 12
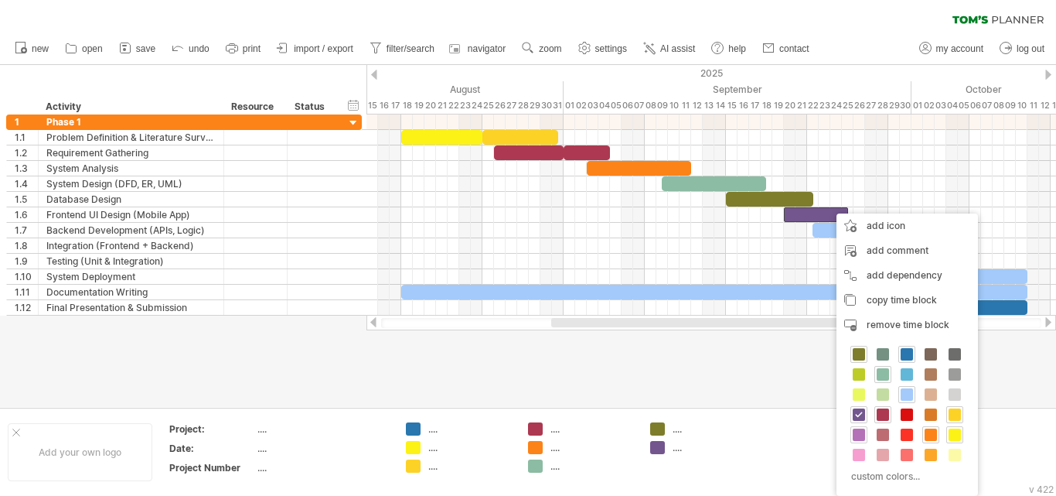
click at [857, 429] on span at bounding box center [859, 434] width 12 height 12
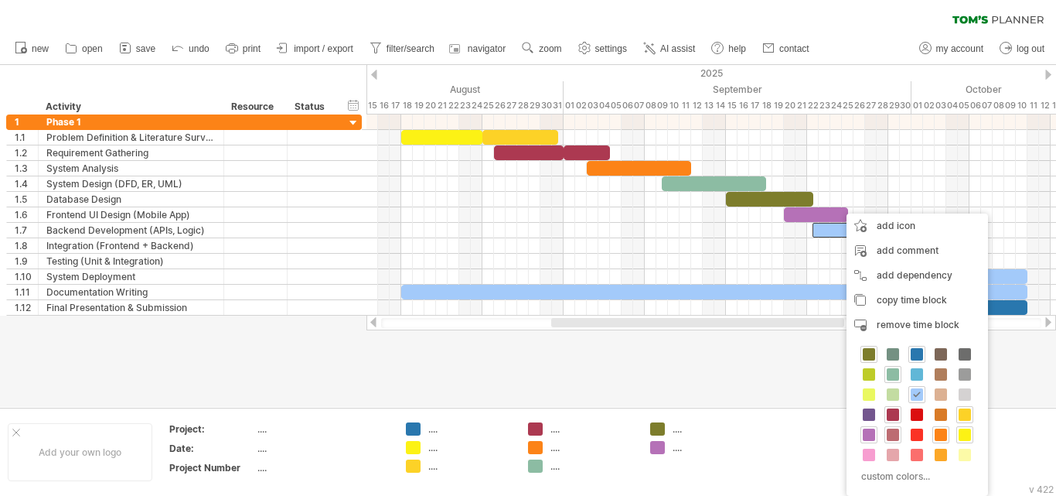
click at [896, 430] on span at bounding box center [893, 434] width 12 height 12
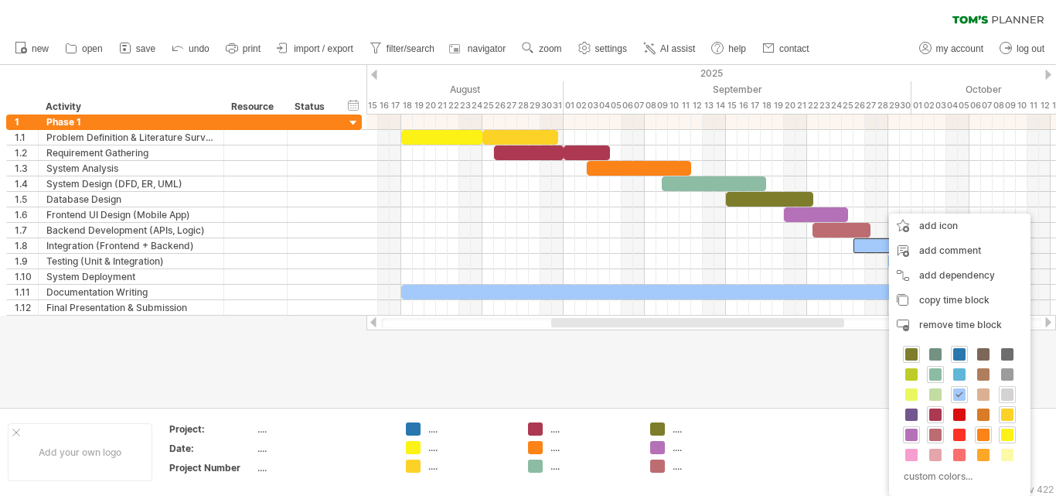
click at [1004, 388] on div at bounding box center [1007, 394] width 17 height 17
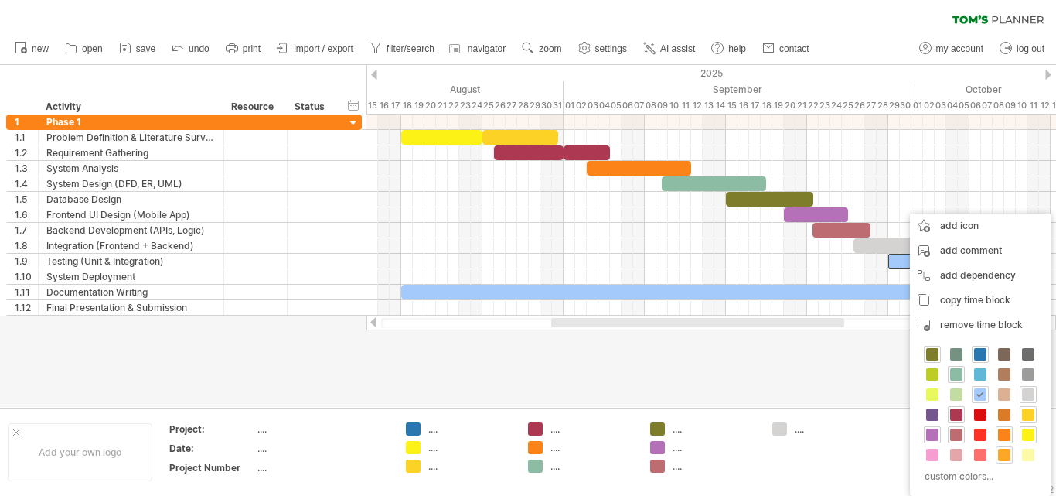
click at [1006, 449] on span at bounding box center [1004, 455] width 12 height 12
click at [1007, 431] on span at bounding box center [1004, 434] width 12 height 12
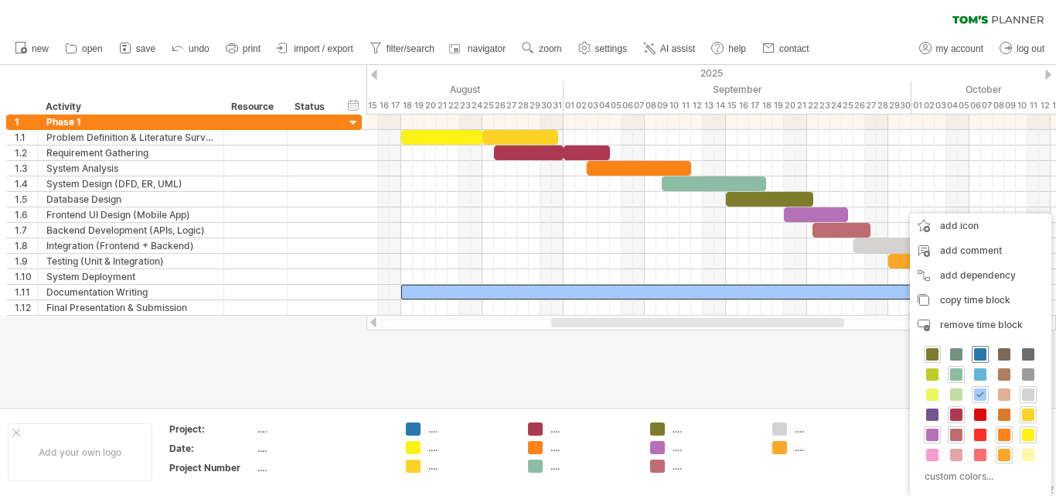
click at [979, 348] on span at bounding box center [981, 354] width 12 height 12
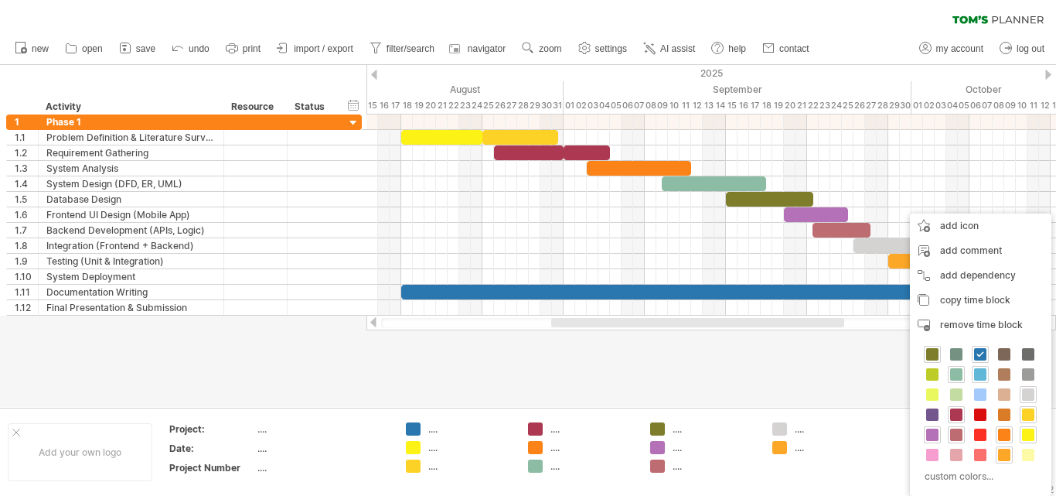
click at [978, 376] on span at bounding box center [981, 374] width 12 height 12
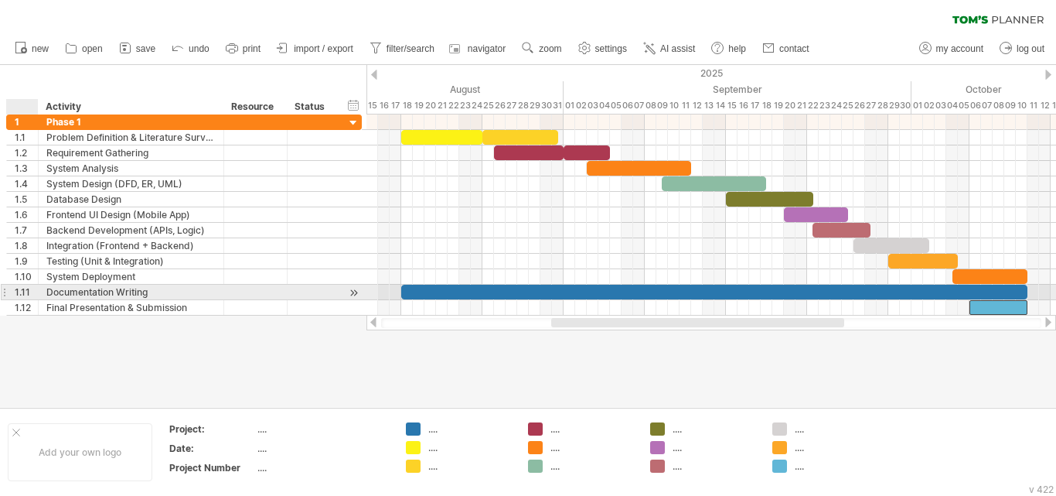
click at [24, 290] on div "1.11" at bounding box center [26, 292] width 23 height 15
click at [30, 291] on div "1.11" at bounding box center [26, 292] width 23 height 15
click at [26, 291] on div "1.11" at bounding box center [26, 292] width 23 height 15
click at [26, 290] on div "1.11" at bounding box center [26, 292] width 23 height 15
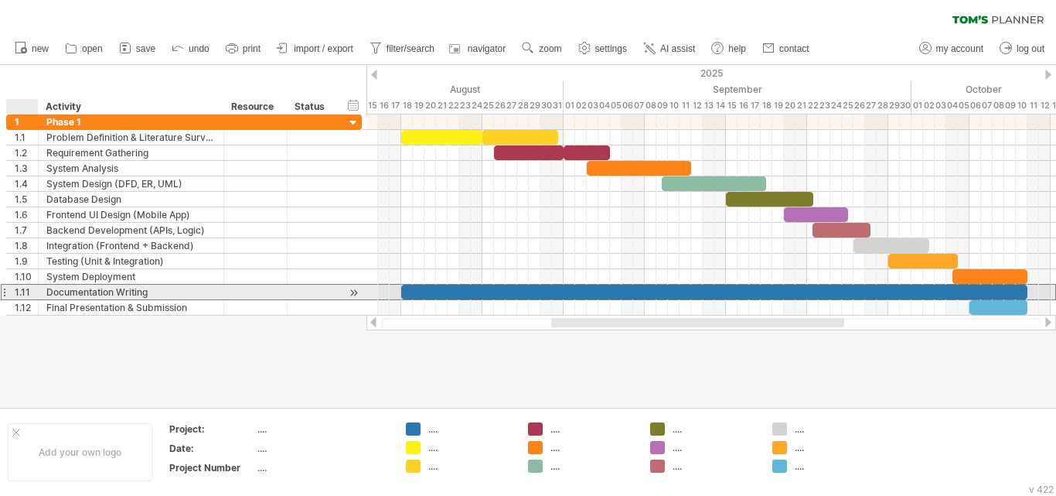
click at [28, 290] on div "1.11" at bounding box center [26, 292] width 23 height 15
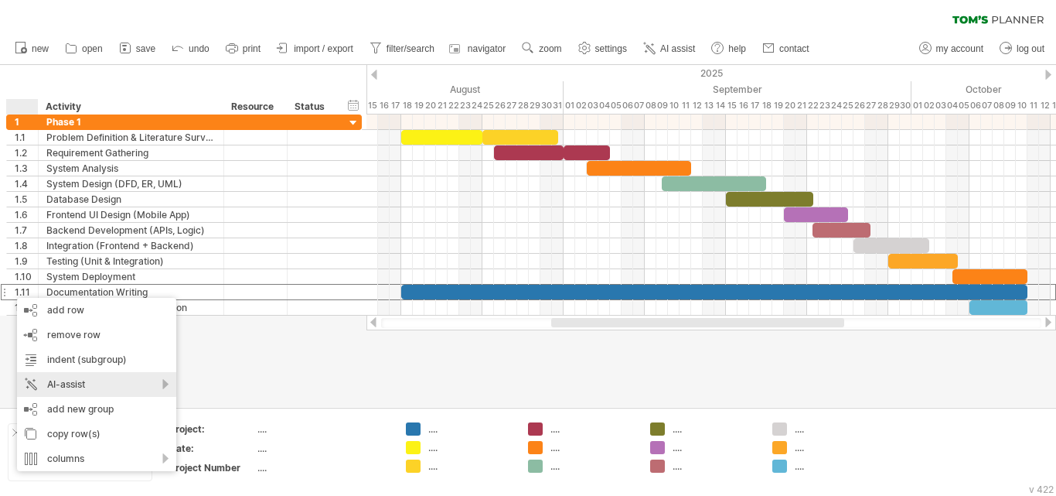
click at [164, 381] on div "AI-assist" at bounding box center [96, 384] width 159 height 25
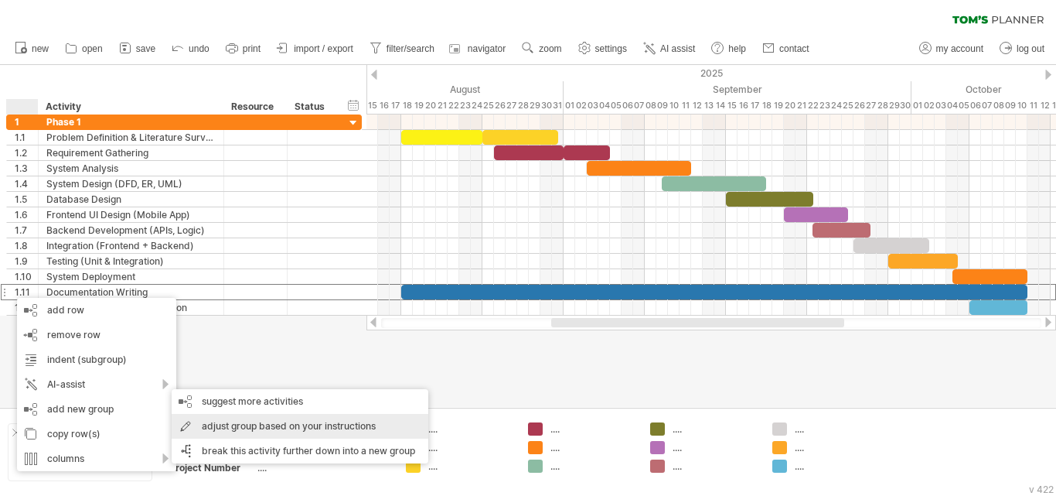
click at [213, 431] on div "adjust group based on your instructions" at bounding box center [300, 426] width 257 height 25
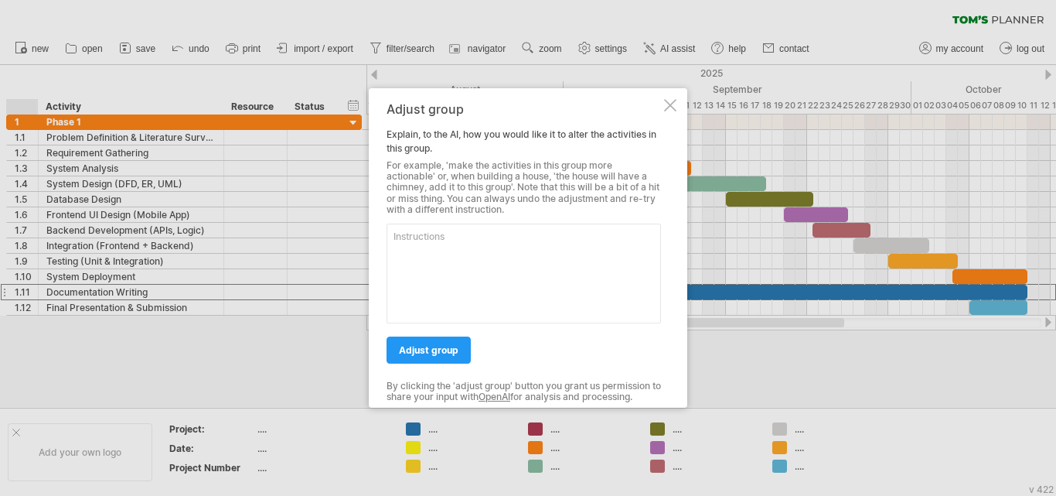
click at [671, 97] on div "Adjust group Explain, to the AI, how you would like it to alter the activities …" at bounding box center [528, 248] width 319 height 320
click at [673, 111] on div at bounding box center [670, 105] width 12 height 12
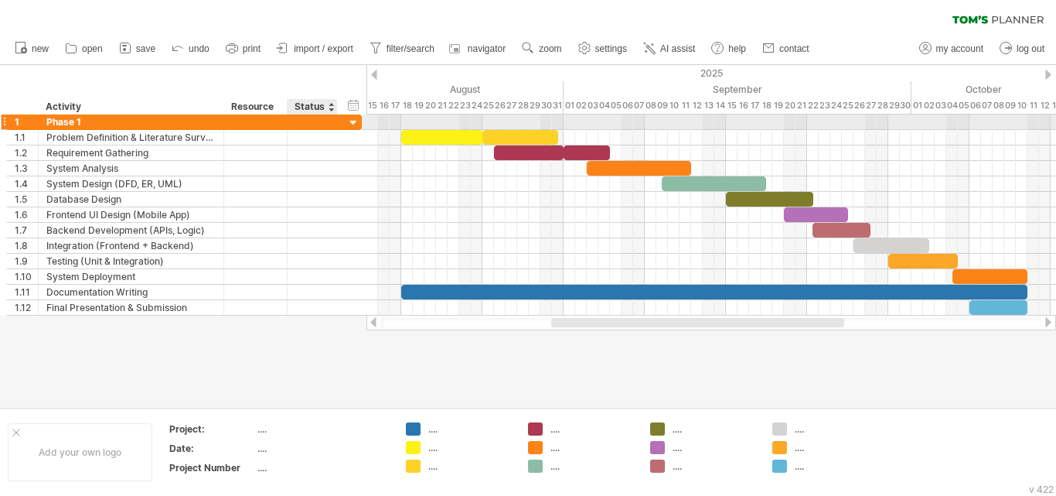
click at [352, 121] on div at bounding box center [353, 123] width 15 height 15
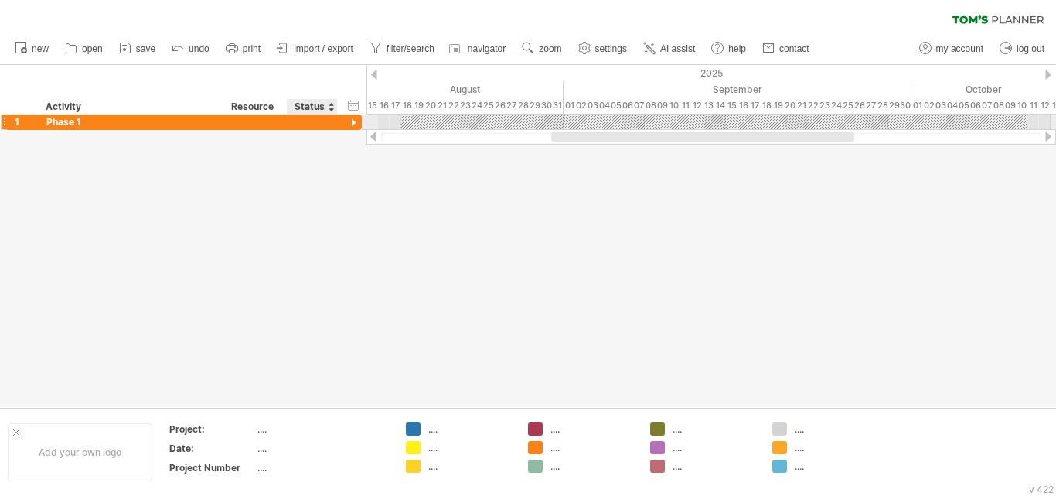
click at [352, 121] on div at bounding box center [353, 123] width 15 height 15
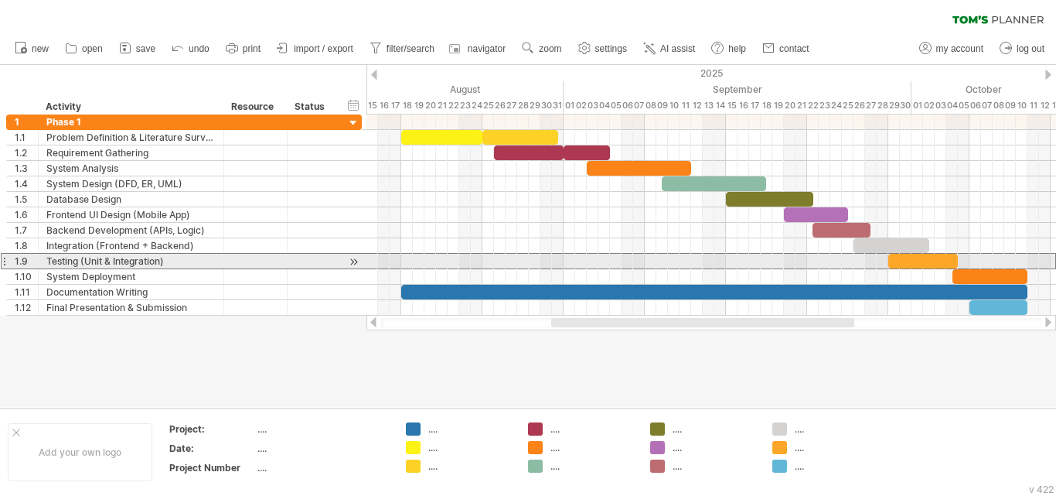
click at [4, 261] on div at bounding box center [4, 261] width 6 height 16
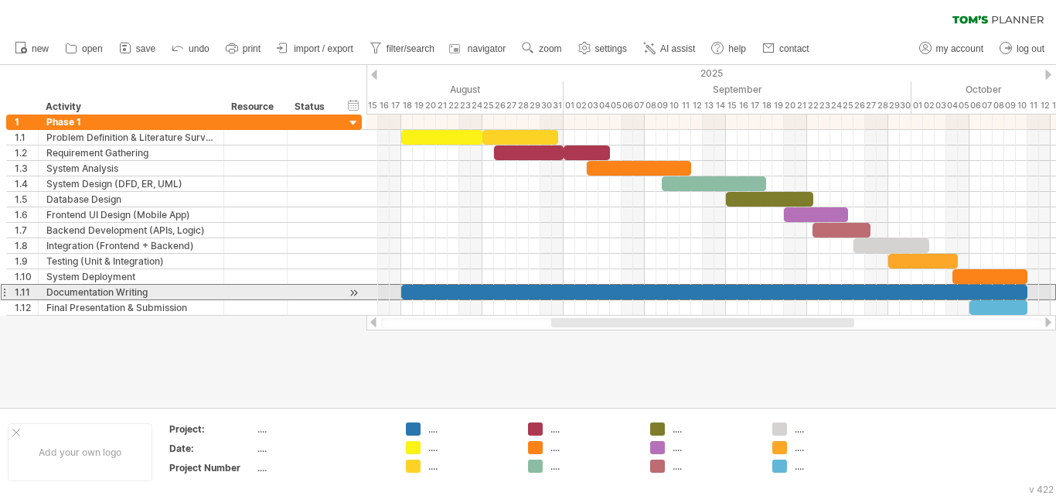
click at [10, 291] on div "1.11" at bounding box center [23, 292] width 32 height 15
click at [4, 292] on div at bounding box center [4, 292] width 6 height 16
click at [4, 290] on div at bounding box center [4, 292] width 6 height 16
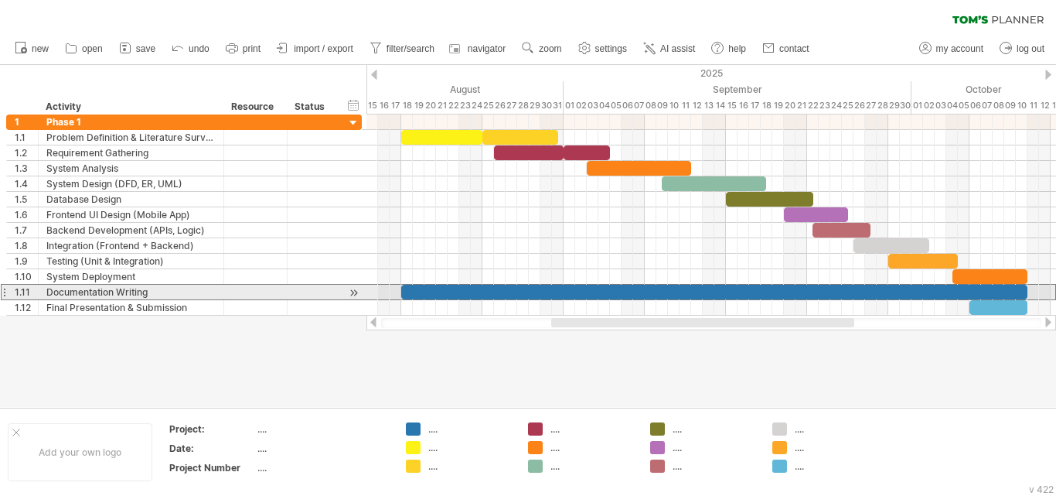
click at [4, 290] on div at bounding box center [4, 292] width 6 height 16
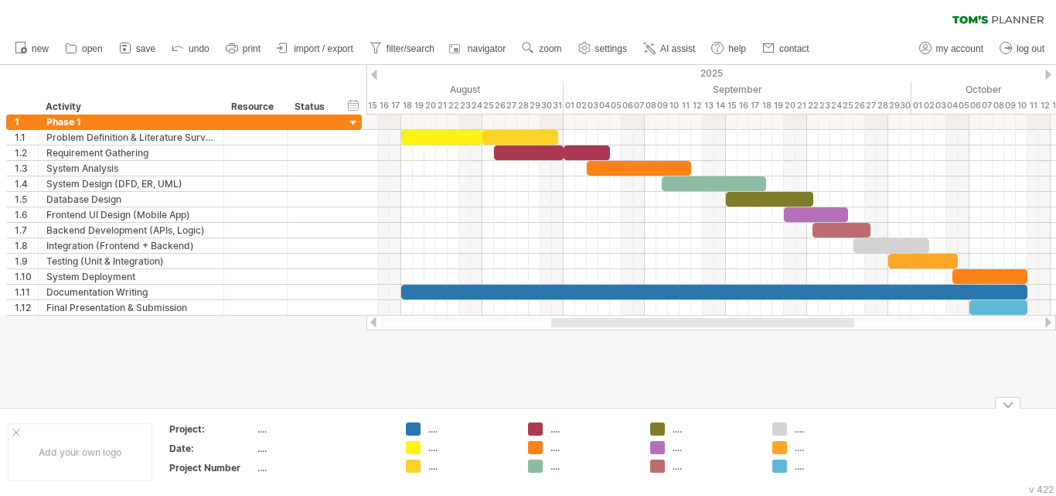
click at [552, 431] on div "...." at bounding box center [593, 428] width 84 height 13
click at [552, 431] on input "text" at bounding box center [589, 428] width 77 height 13
click at [328, 43] on span "import / export" at bounding box center [324, 48] width 60 height 11
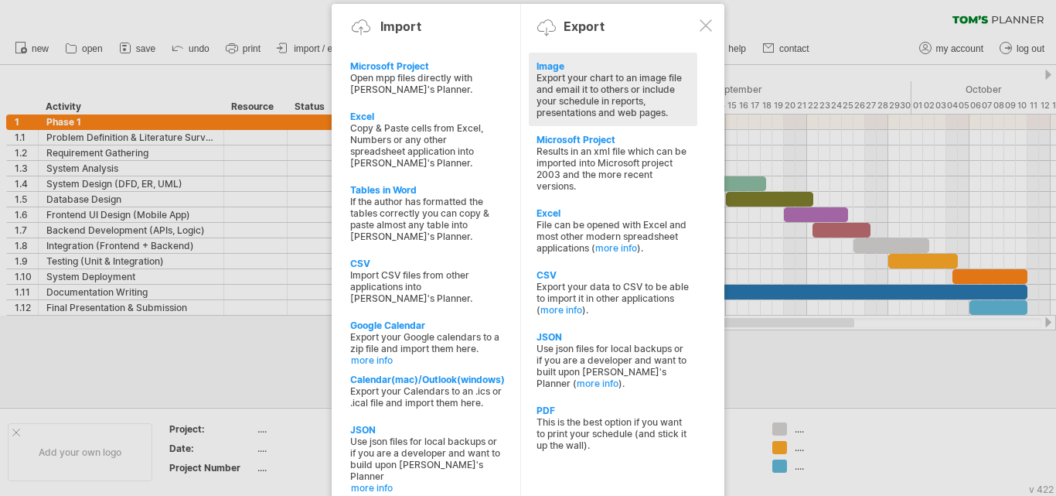
click at [566, 90] on div "Export your chart to an image file and email it to others or include your sched…" at bounding box center [613, 95] width 153 height 46
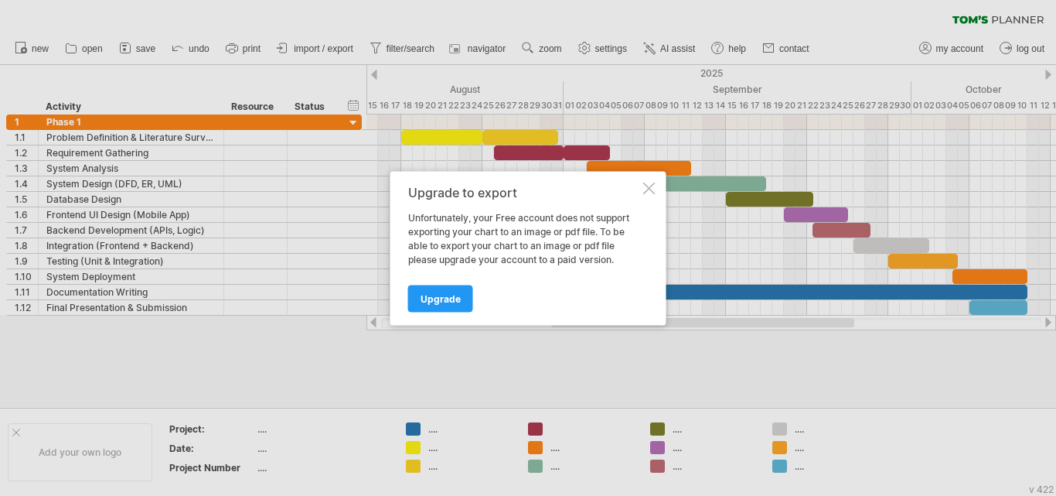
click at [651, 186] on div at bounding box center [649, 188] width 12 height 12
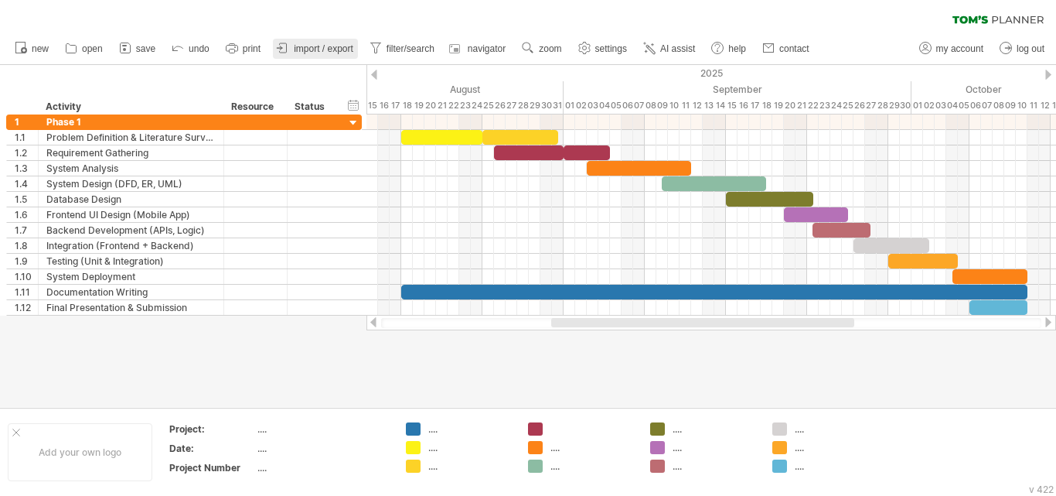
click at [292, 42] on link "import / export" at bounding box center [315, 49] width 85 height 20
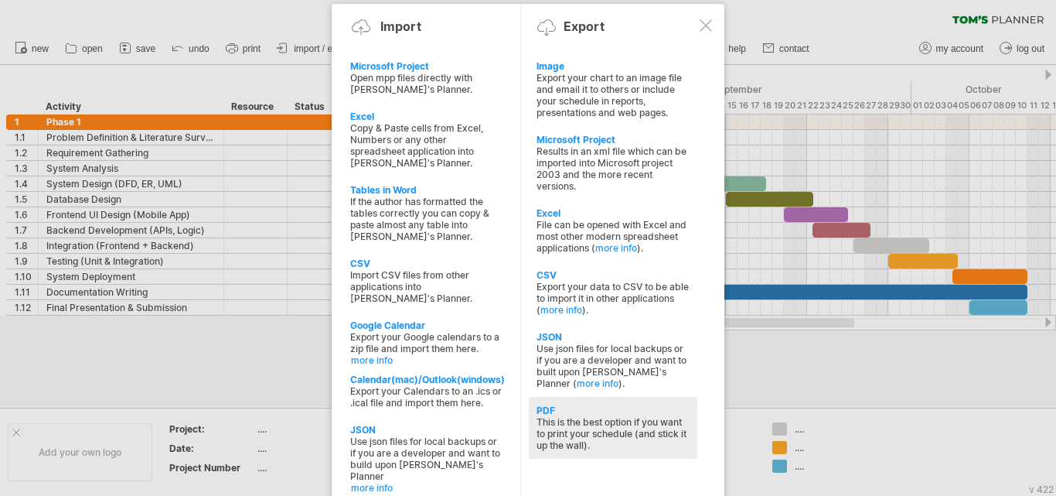
click at [579, 433] on div "This is the best option if you want to print your schedule (and stick it up the…" at bounding box center [613, 433] width 153 height 35
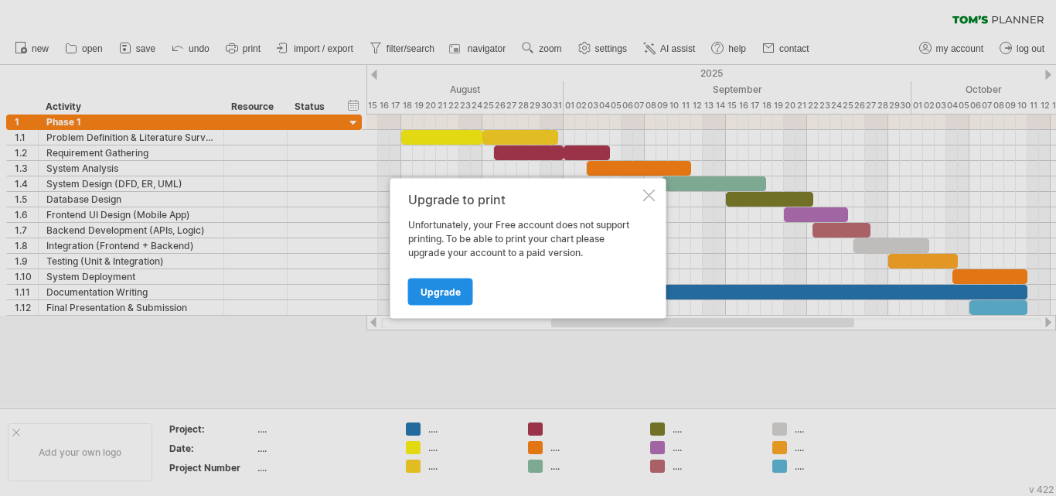
click at [449, 293] on span "Upgrade" at bounding box center [441, 291] width 40 height 12
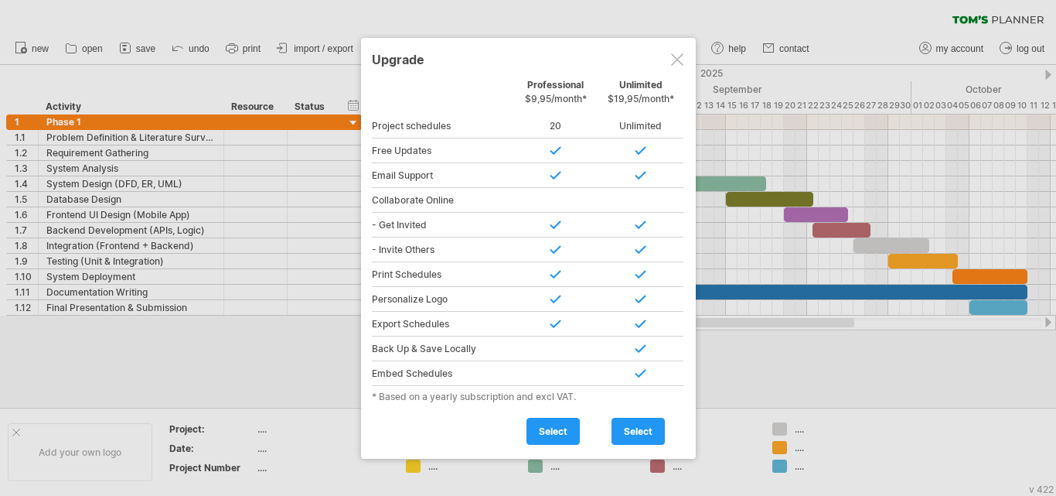
click at [676, 62] on div at bounding box center [677, 59] width 12 height 12
